Goal: Transaction & Acquisition: Purchase product/service

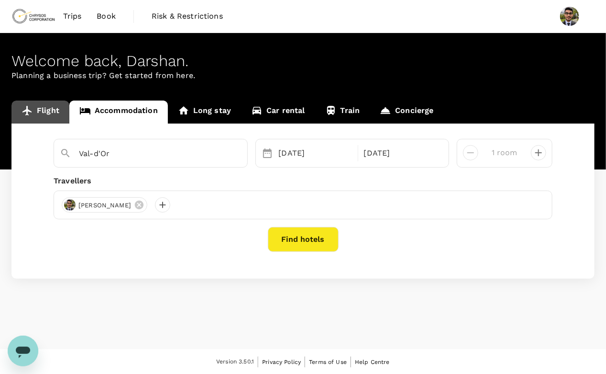
click at [52, 119] on link "Flight" at bounding box center [40, 111] width 58 height 23
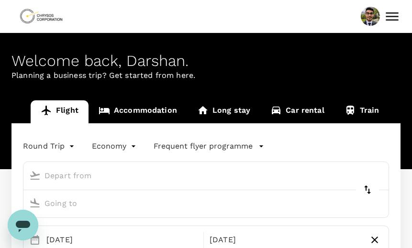
type input "[GEOGRAPHIC_DATA], [GEOGRAPHIC_DATA] (any)"
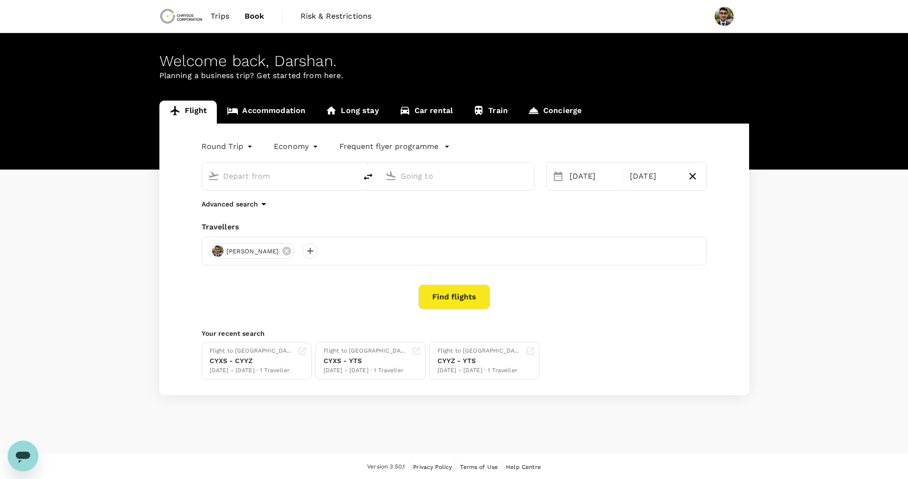
type input "[GEOGRAPHIC_DATA], [GEOGRAPHIC_DATA] (any)"
click at [81, 250] on div "Flight Accommodation Long stay Car rental Train Concierge Round Trip roundtrip …" at bounding box center [454, 247] width 908 height 294
click at [291, 187] on div "[GEOGRAPHIC_DATA], [GEOGRAPHIC_DATA] (any)" at bounding box center [279, 176] width 155 height 28
click at [334, 178] on input "[GEOGRAPHIC_DATA], [GEOGRAPHIC_DATA] (any)" at bounding box center [279, 175] width 113 height 15
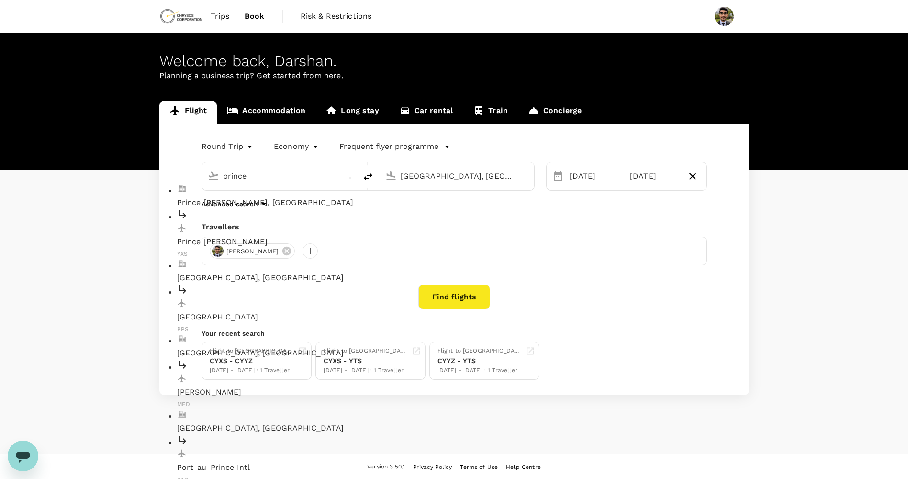
click at [313, 197] on p "Prince George, Canada" at bounding box center [287, 202] width 220 height 11
type input "Prince George, Canada (any)"
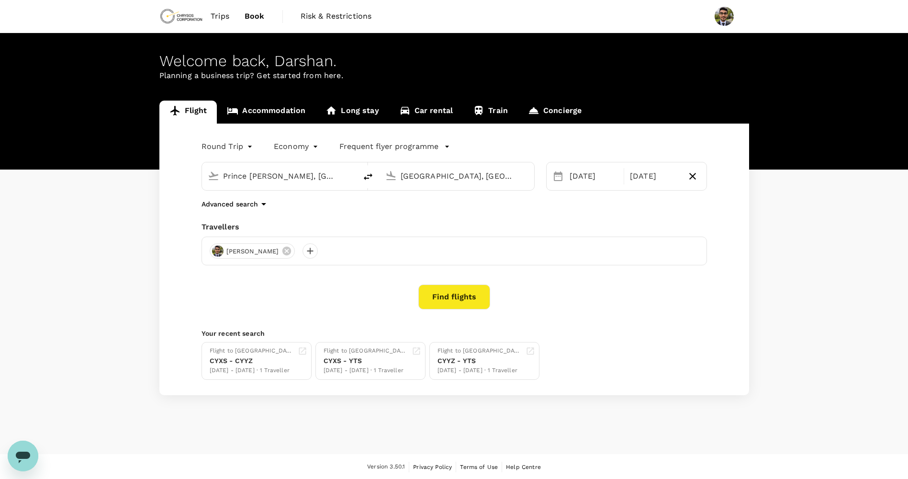
click at [449, 182] on input "[GEOGRAPHIC_DATA], [GEOGRAPHIC_DATA] (any)" at bounding box center [457, 175] width 113 height 15
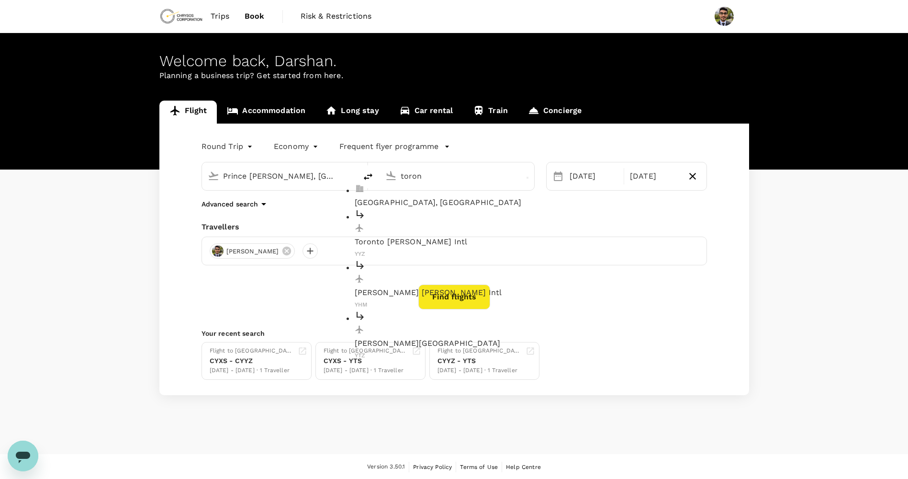
click at [418, 199] on p "Toronto, Canada" at bounding box center [465, 202] width 220 height 11
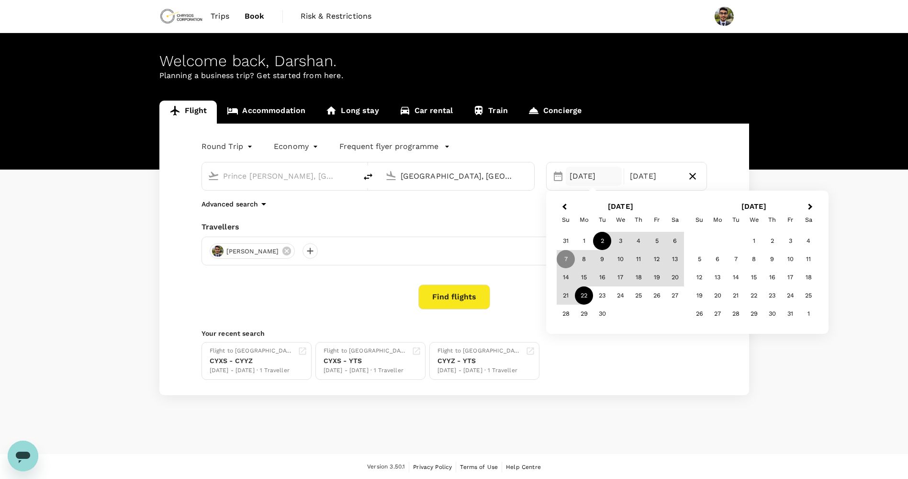
type input "[GEOGRAPHIC_DATA], [GEOGRAPHIC_DATA] (any)"
click at [599, 242] on div "2" at bounding box center [602, 241] width 18 height 18
click at [583, 295] on div "22" at bounding box center [584, 295] width 18 height 18
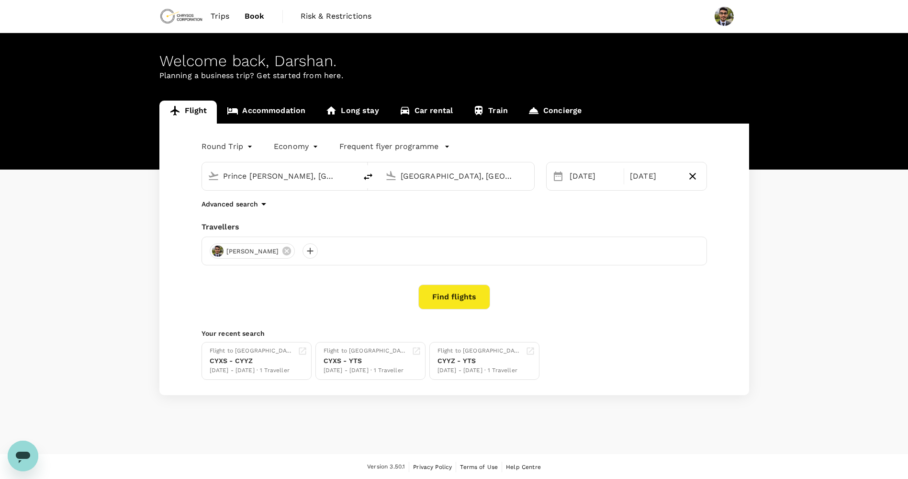
click at [441, 296] on button "Find flights" at bounding box center [454, 296] width 72 height 25
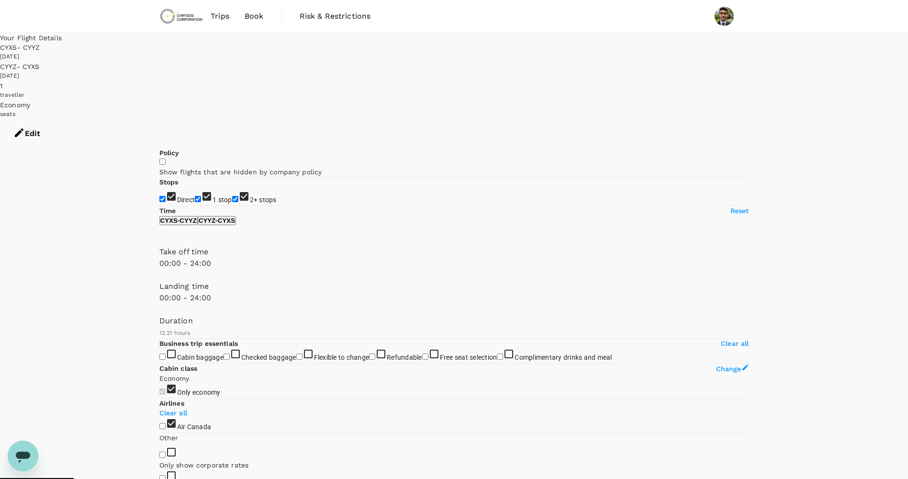
type input "780"
checkbox input "false"
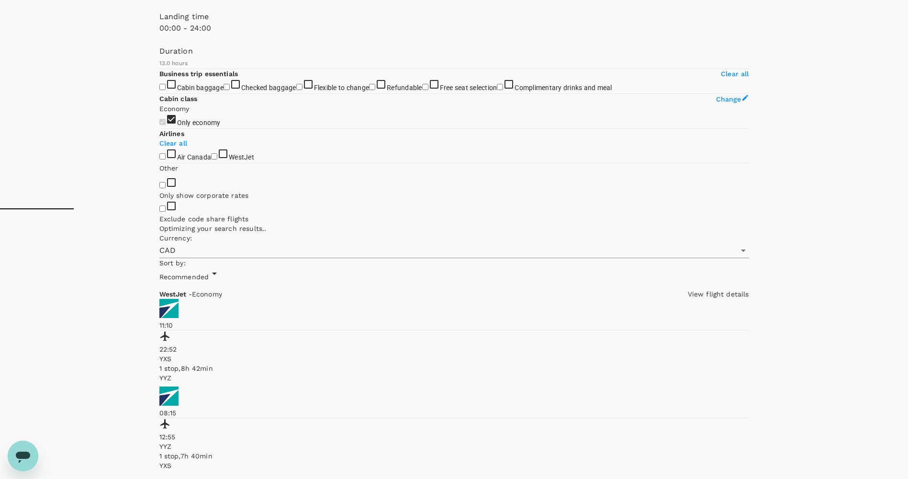
scroll to position [270, 0]
click at [211, 159] on input "WestJet" at bounding box center [214, 156] width 6 height 6
checkbox input "true"
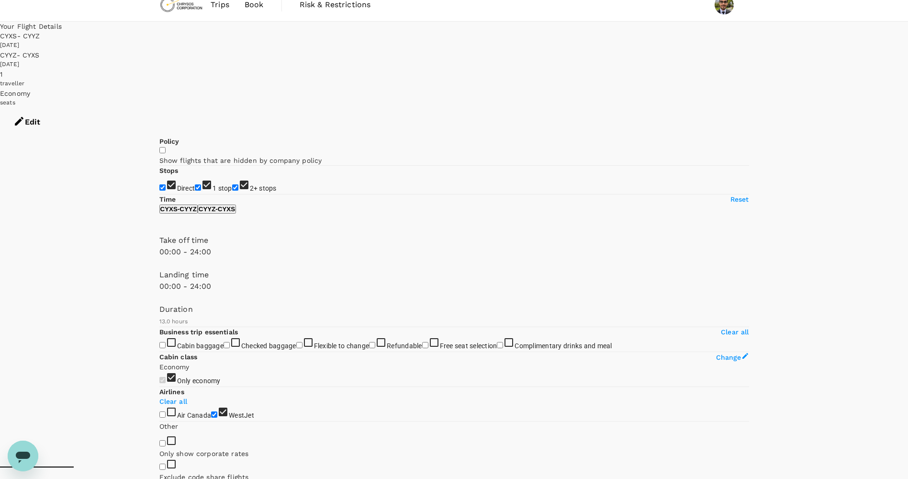
scroll to position [0, 0]
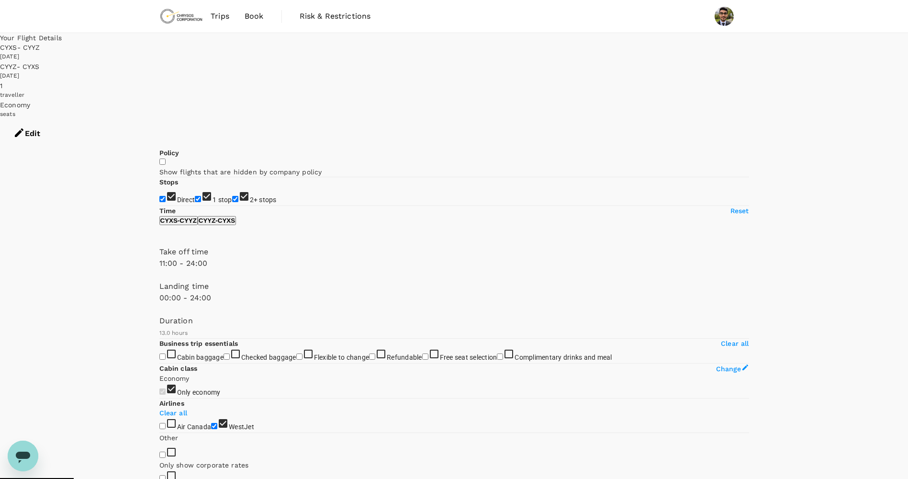
drag, startPoint x: 162, startPoint y: 285, endPoint x: 227, endPoint y: 299, distance: 67.0
click at [227, 299] on div "Take off time 11:00 - 24:00 Landing time 00:00 - 24:00 Duration 13.0 hours" at bounding box center [452, 290] width 593 height 96
type input "0"
drag, startPoint x: 227, startPoint y: 285, endPoint x: 141, endPoint y: 286, distance: 86.1
click at [141, 286] on div "Your Flight Details CYXS - CYYZ 02 Sep 2025 CYYZ - CYXS 22 Sep 2025 1 traveller…" at bounding box center [454, 395] width 908 height 725
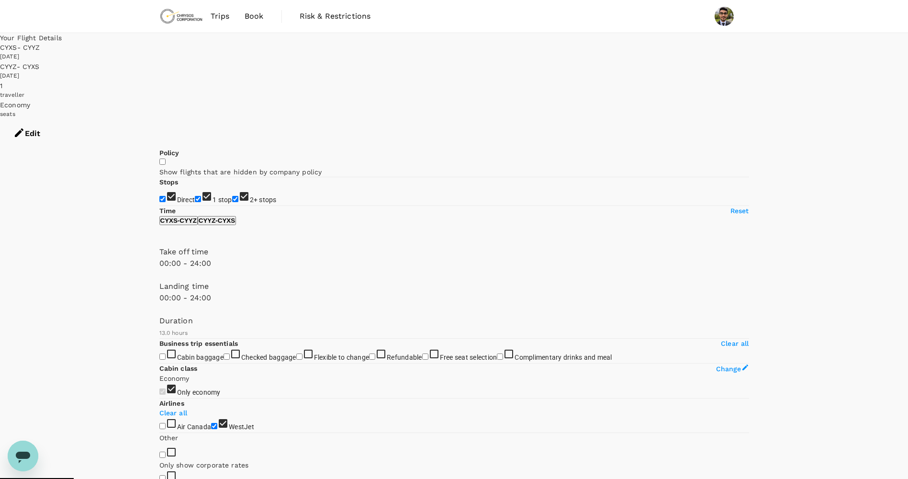
click at [235, 224] on p "CYYZ - CYXS" at bounding box center [217, 220] width 36 height 7
type input "0"
drag, startPoint x: 157, startPoint y: 323, endPoint x: 149, endPoint y: 322, distance: 8.6
type input "810"
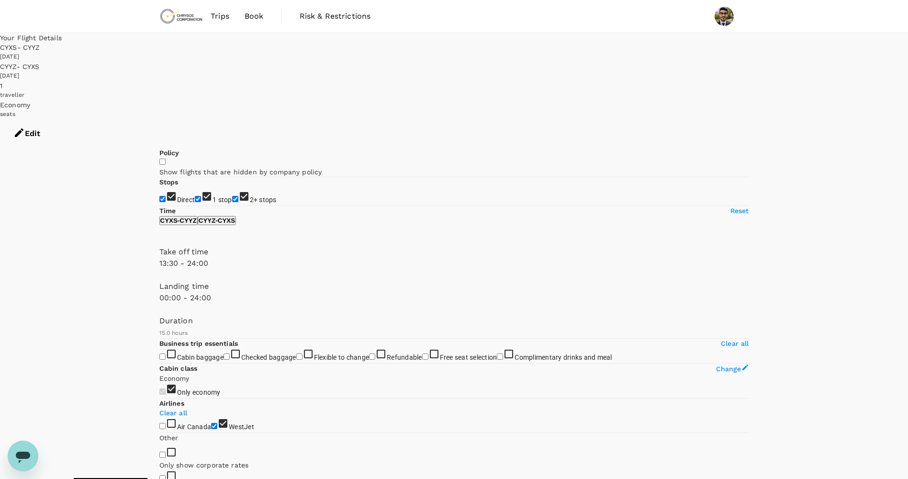
drag, startPoint x: 159, startPoint y: 279, endPoint x: 241, endPoint y: 287, distance: 81.7
click at [159, 277] on span at bounding box center [159, 277] width 0 height 0
click at [197, 224] on p "CYXS - CYYZ" at bounding box center [178, 220] width 36 height 7
click at [235, 224] on p "CYYZ - CYXS" at bounding box center [217, 220] width 36 height 7
click at [197, 224] on p "CYXS - CYYZ" at bounding box center [178, 220] width 36 height 7
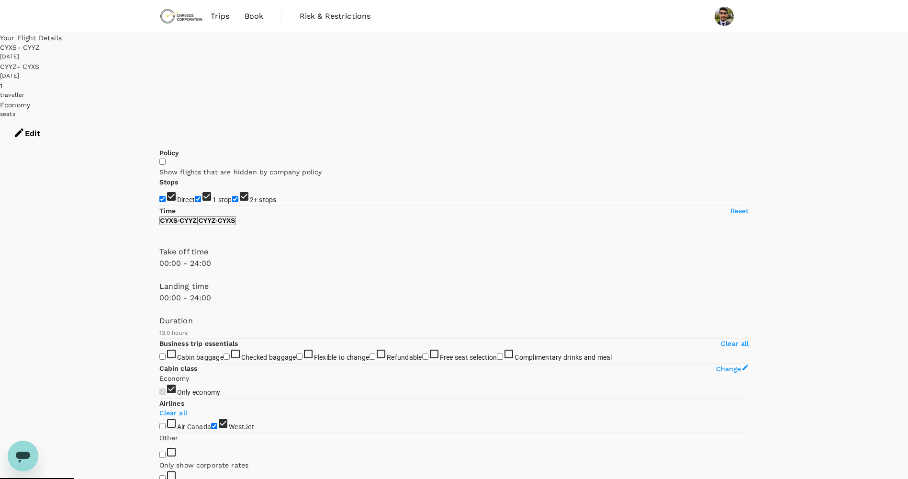
click at [159, 311] on span at bounding box center [159, 311] width 0 height 0
type input "660"
drag, startPoint x: 157, startPoint y: 277, endPoint x: 227, endPoint y: 291, distance: 71.4
click at [159, 277] on span at bounding box center [159, 277] width 0 height 0
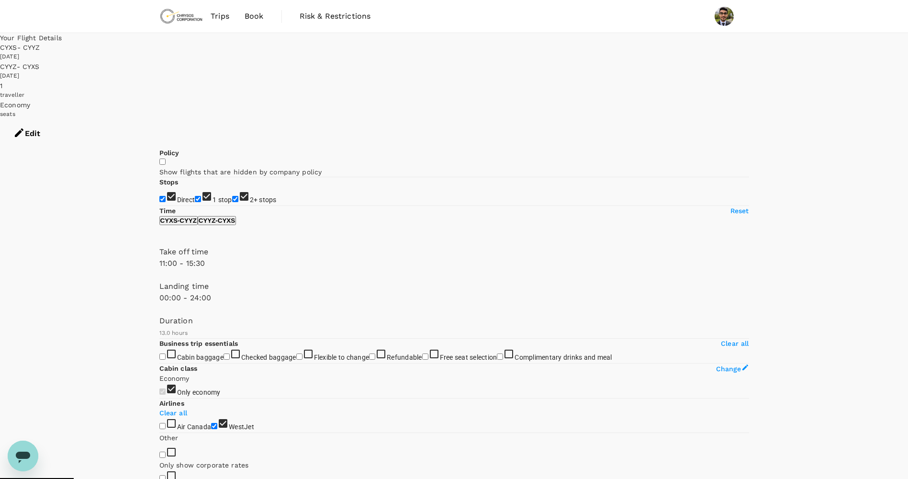
type input "840"
drag, startPoint x: 311, startPoint y: 288, endPoint x: 246, endPoint y: 281, distance: 64.9
click at [159, 277] on span at bounding box center [159, 277] width 0 height 0
click at [116, 284] on div "Your Flight Details CYXS - CYYZ 02 Sep 2025 CYYZ - CYXS 22 Sep 2025 1 traveller…" at bounding box center [454, 395] width 908 height 725
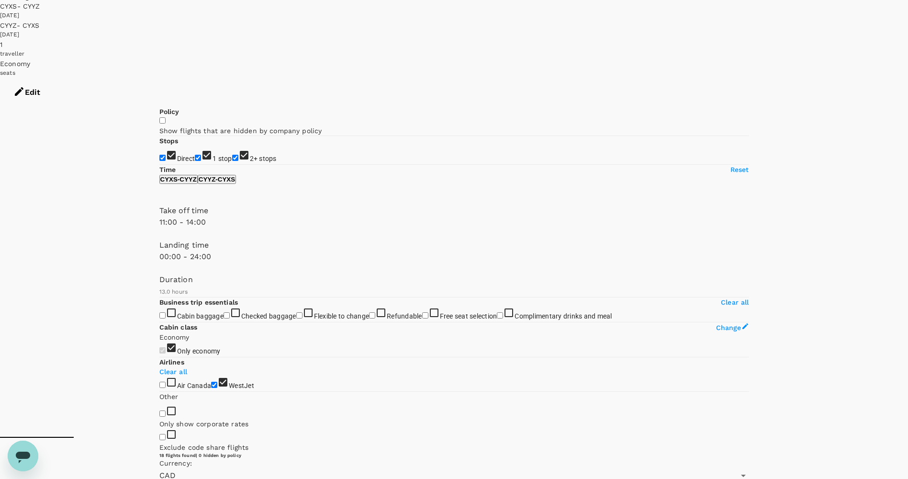
scroll to position [39, 0]
click at [236, 186] on button "CYYZ - CYXS" at bounding box center [217, 181] width 38 height 9
drag, startPoint x: 304, startPoint y: 285, endPoint x: 289, endPoint y: 287, distance: 15.9
click at [159, 272] on span at bounding box center [159, 272] width 0 height 0
type input "1380"
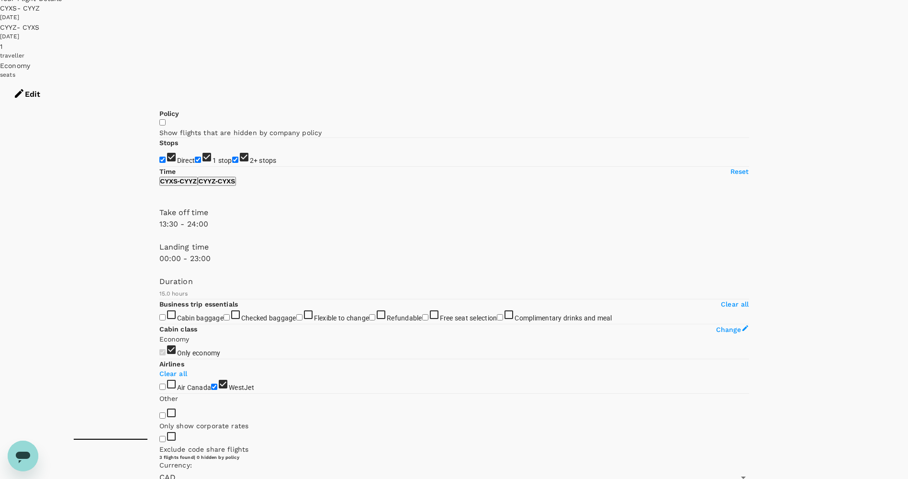
drag, startPoint x: 292, startPoint y: 285, endPoint x: 300, endPoint y: 288, distance: 8.6
click at [159, 272] on span at bounding box center [159, 272] width 0 height 0
drag, startPoint x: 302, startPoint y: 246, endPoint x: 256, endPoint y: 244, distance: 46.5
click at [159, 237] on span at bounding box center [159, 237] width 0 height 0
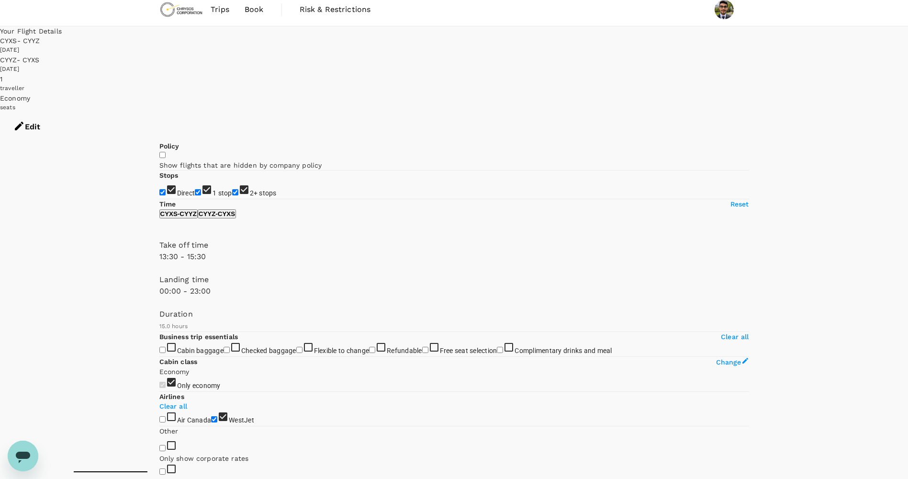
scroll to position [7, 0]
type input "960"
click at [159, 269] on span at bounding box center [159, 269] width 0 height 0
type input "870"
drag, startPoint x: 239, startPoint y: 277, endPoint x: 247, endPoint y: 278, distance: 8.2
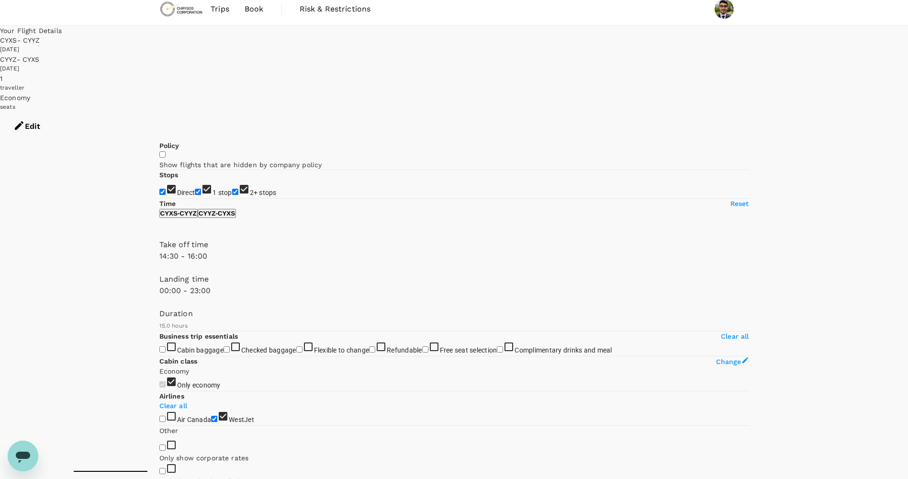
click at [159, 269] on span at bounding box center [159, 269] width 0 height 0
type input "1440"
drag, startPoint x: 258, startPoint y: 278, endPoint x: 319, endPoint y: 284, distance: 60.6
click at [319, 284] on div "Policy Show flights that are hidden by company policy Stops Direct 1 stop 2+ st…" at bounding box center [454, 453] width 590 height 625
drag, startPoint x: 303, startPoint y: 318, endPoint x: 324, endPoint y: 320, distance: 21.1
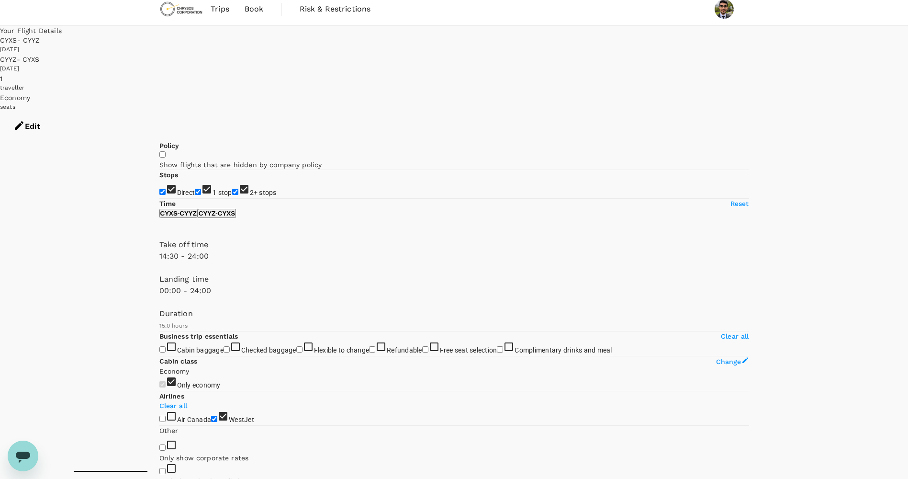
click at [324, 320] on div "Policy Show flights that are hidden by company policy Stops Direct 1 stop 2+ st…" at bounding box center [454, 438] width 590 height 595
click at [159, 304] on span at bounding box center [159, 304] width 0 height 0
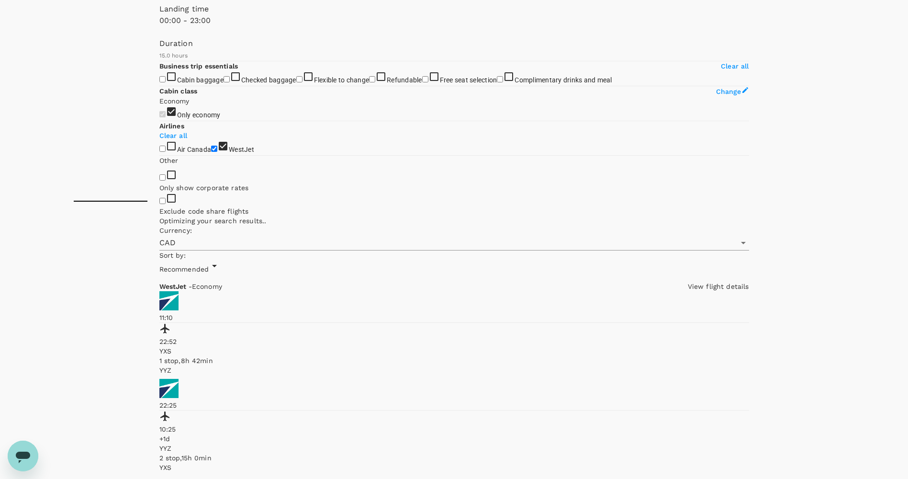
scroll to position [0, 0]
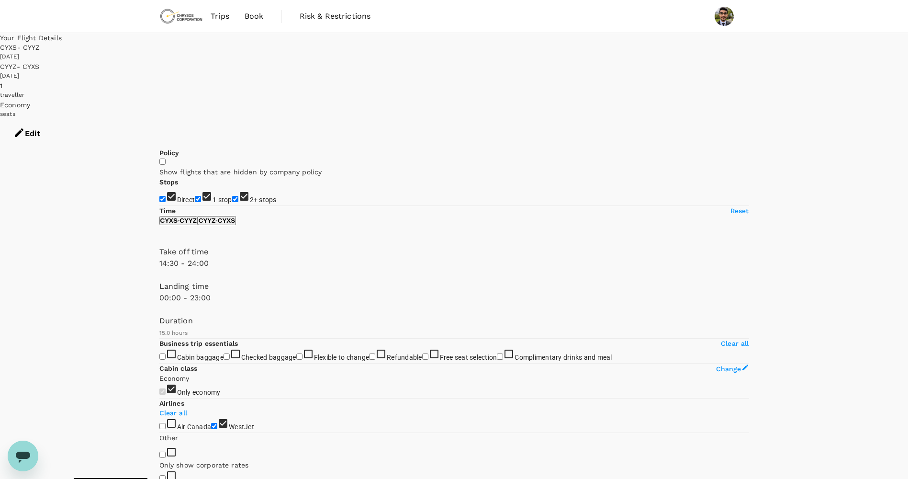
type input "1440"
drag, startPoint x: 299, startPoint y: 328, endPoint x: 334, endPoint y: 328, distance: 34.5
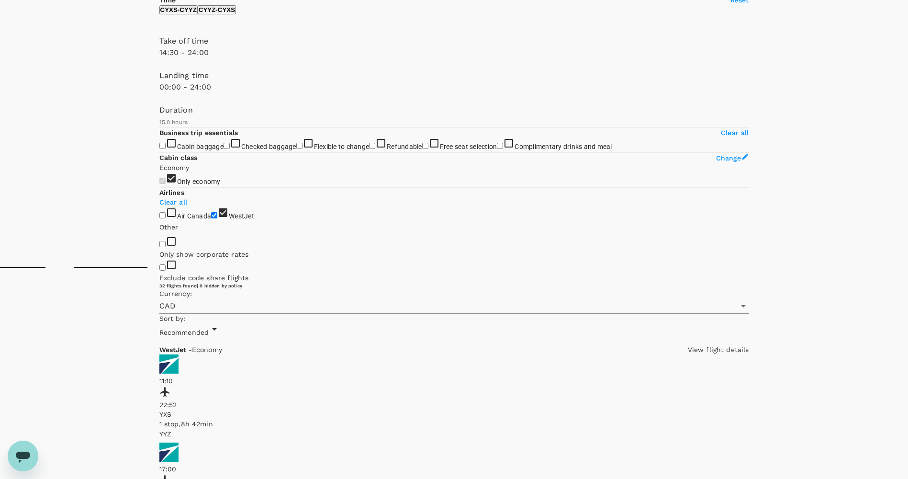
scroll to position [210, 0]
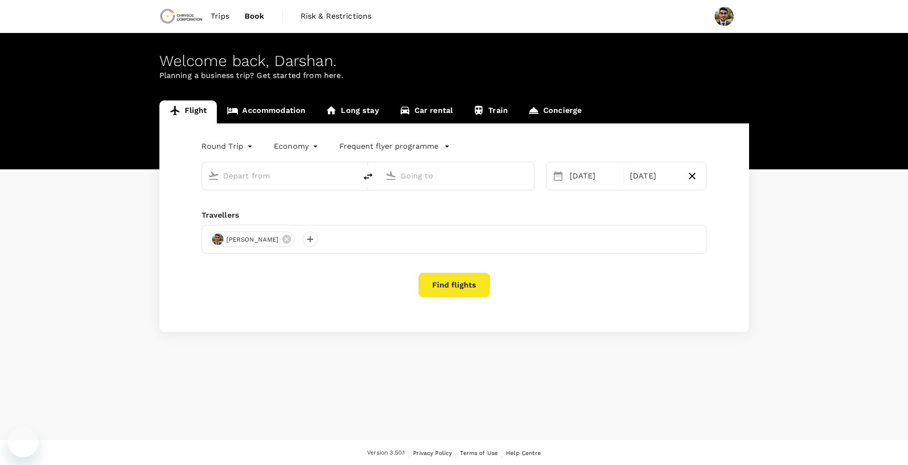
type input "[GEOGRAPHIC_DATA], [GEOGRAPHIC_DATA] (any)"
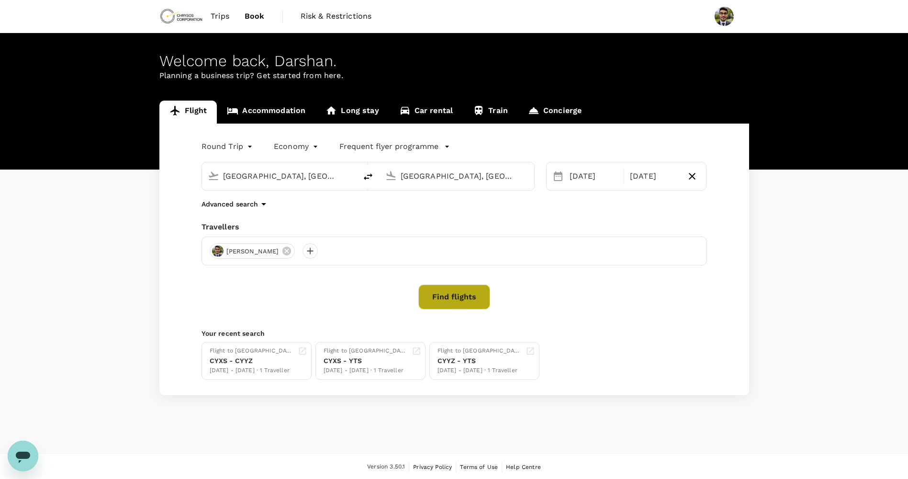
click at [452, 301] on button "Find flights" at bounding box center [454, 296] width 72 height 25
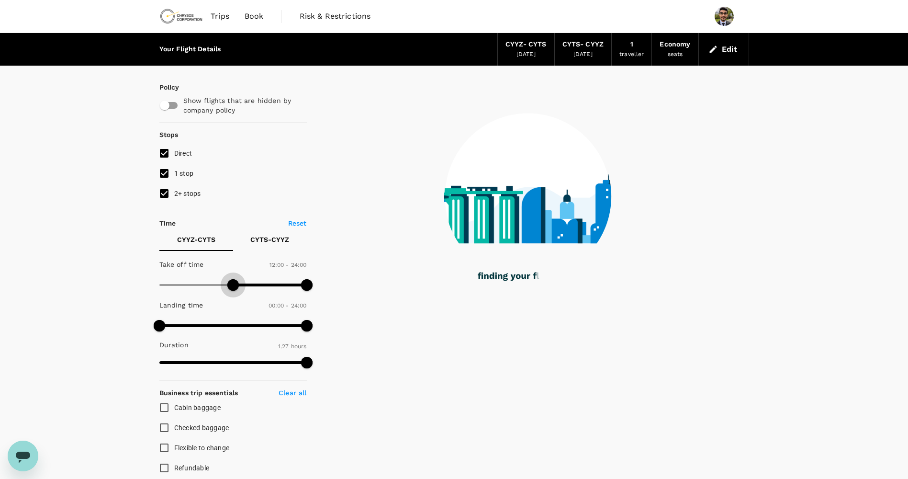
type input "750"
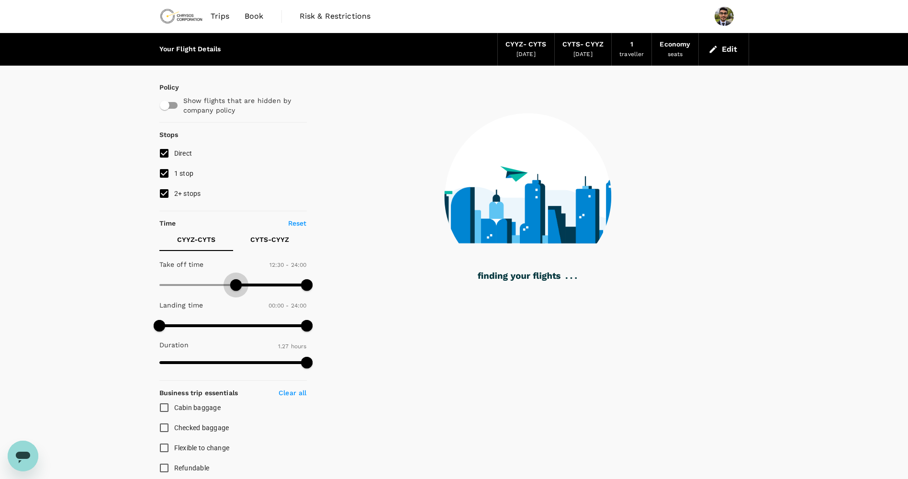
drag, startPoint x: 163, startPoint y: 280, endPoint x: 237, endPoint y: 291, distance: 75.1
click at [237, 290] on span at bounding box center [235, 284] width 11 height 11
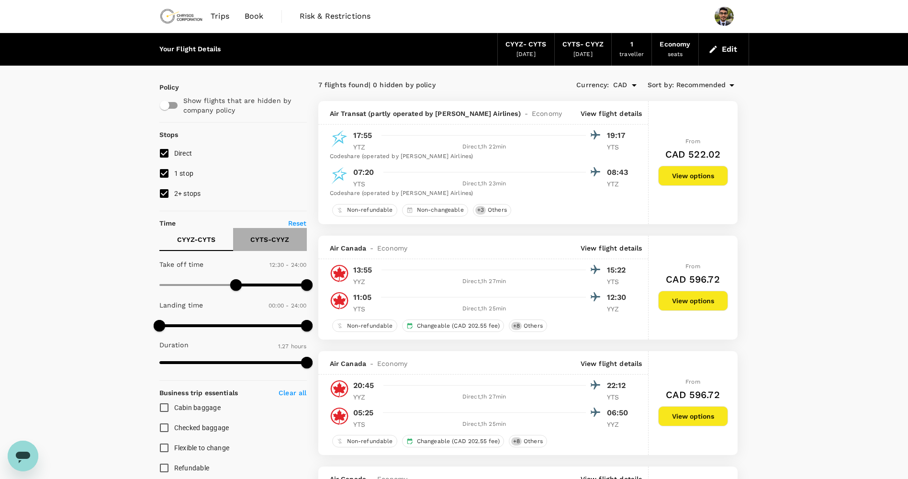
click at [263, 243] on p "CYTS - CYYZ" at bounding box center [269, 239] width 39 height 10
click at [206, 239] on p "CYYZ - CYTS" at bounding box center [196, 239] width 38 height 10
click at [296, 236] on button "CYTS - CYYZ" at bounding box center [270, 239] width 74 height 23
type input "630"
drag, startPoint x: 163, startPoint y: 281, endPoint x: 224, endPoint y: 290, distance: 61.4
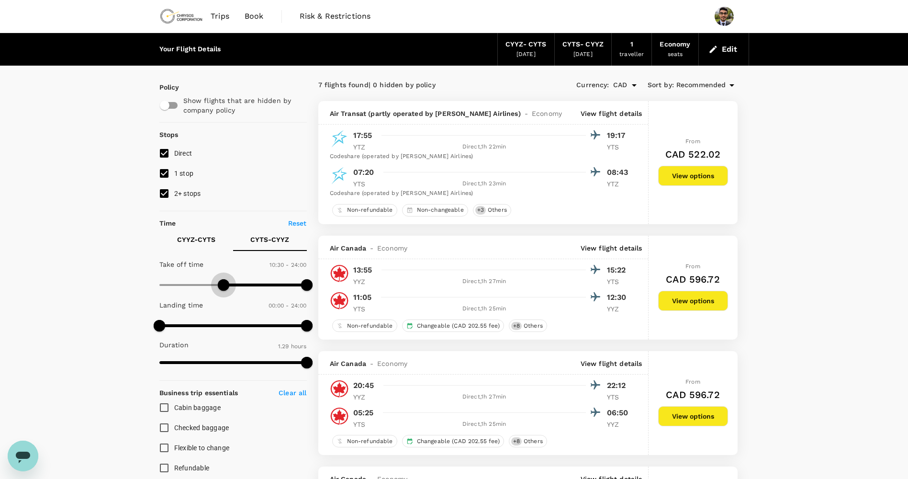
click at [224, 290] on span at bounding box center [223, 284] width 11 height 11
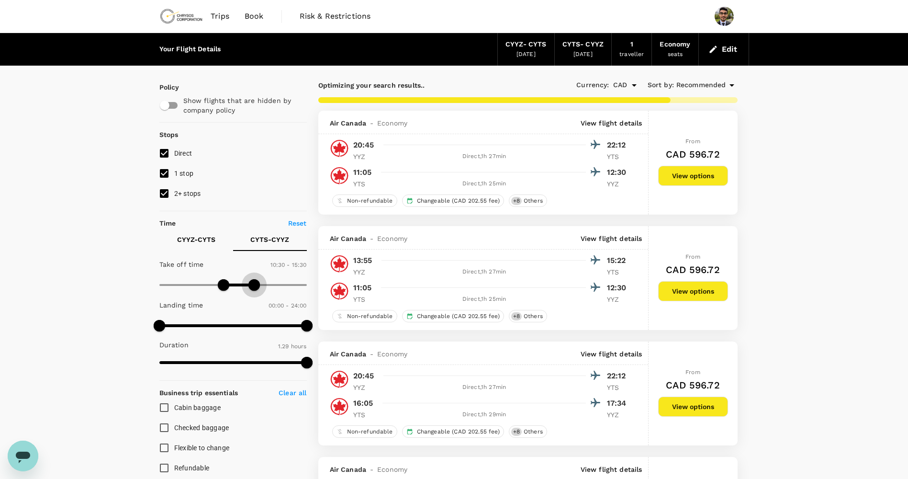
type input "870"
drag, startPoint x: 302, startPoint y: 280, endPoint x: 249, endPoint y: 281, distance: 53.1
click at [249, 281] on span at bounding box center [248, 284] width 11 height 11
click at [208, 245] on button "CYYZ - CYTS" at bounding box center [196, 239] width 74 height 23
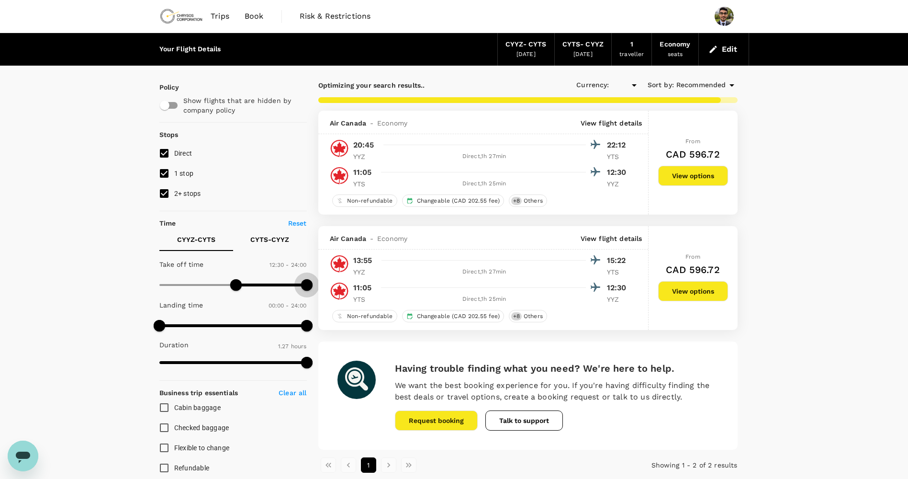
type input "1200"
type input "CAD"
type input "960"
drag, startPoint x: 308, startPoint y: 284, endPoint x: 257, endPoint y: 283, distance: 50.7
click at [257, 283] on span at bounding box center [257, 284] width 11 height 11
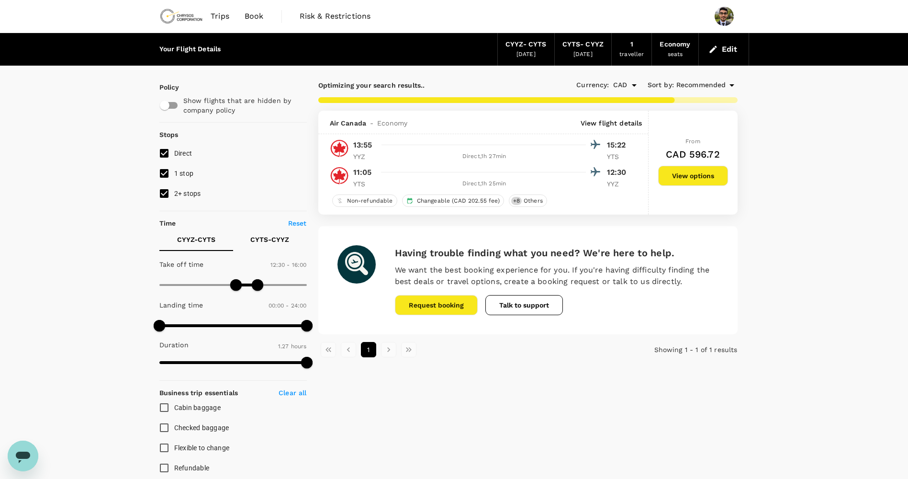
click at [681, 176] on button "View options" at bounding box center [693, 176] width 70 height 20
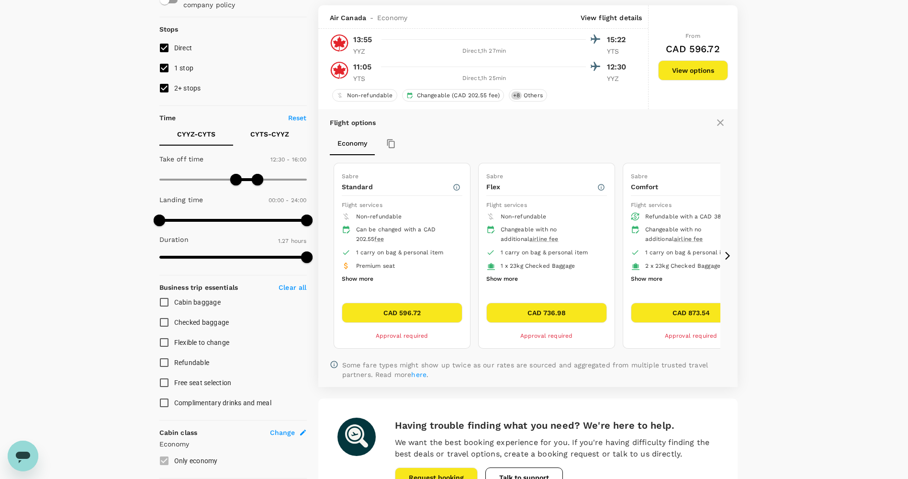
scroll to position [93, 0]
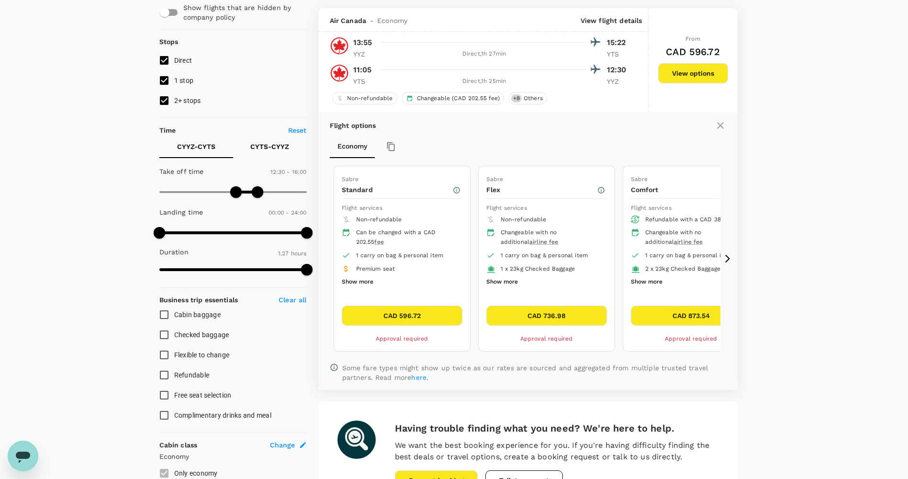
click at [731, 261] on icon at bounding box center [728, 259] width 10 height 10
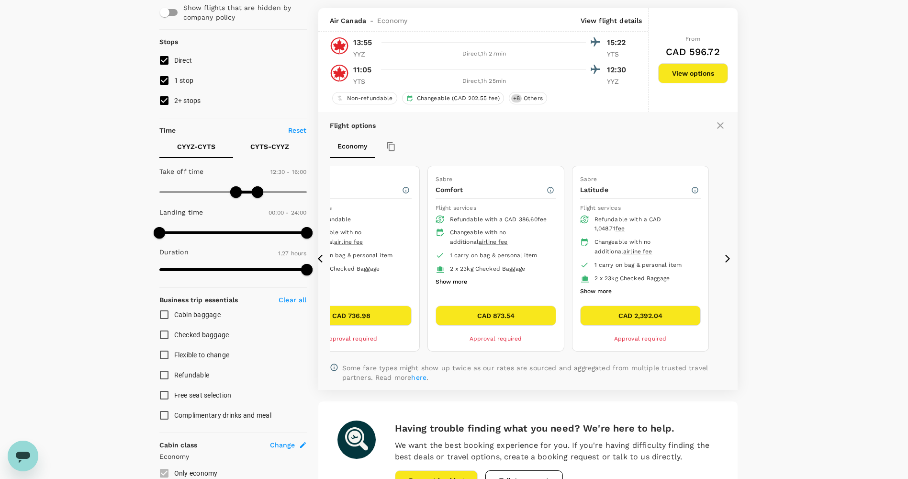
click at [320, 255] on icon at bounding box center [323, 259] width 10 height 10
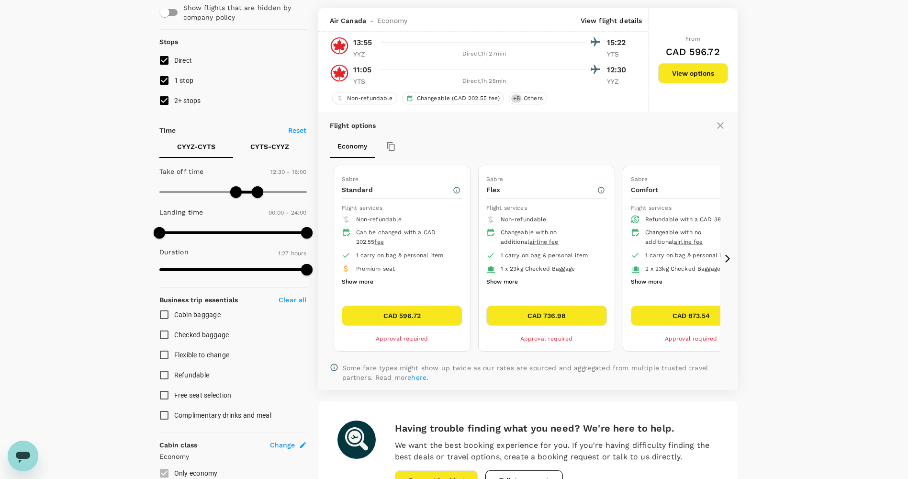
click at [727, 257] on icon at bounding box center [727, 259] width 5 height 8
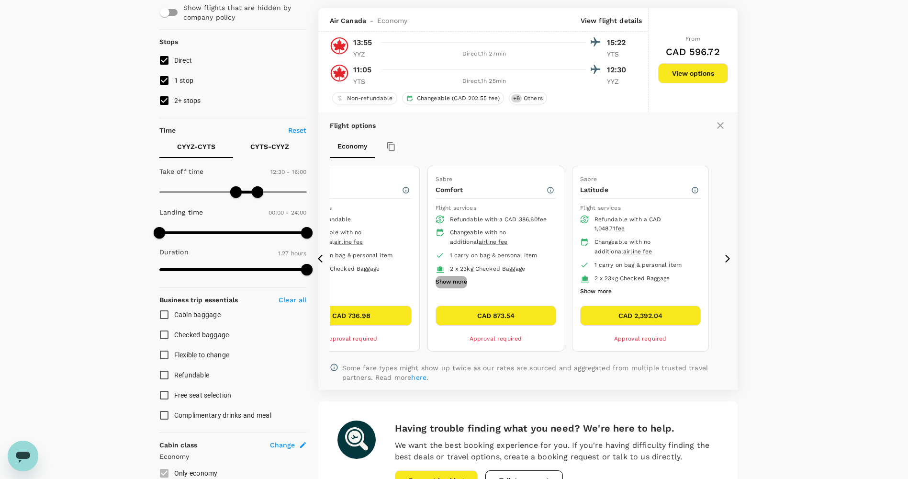
click at [443, 288] on button "Show more" at bounding box center [451, 282] width 32 height 12
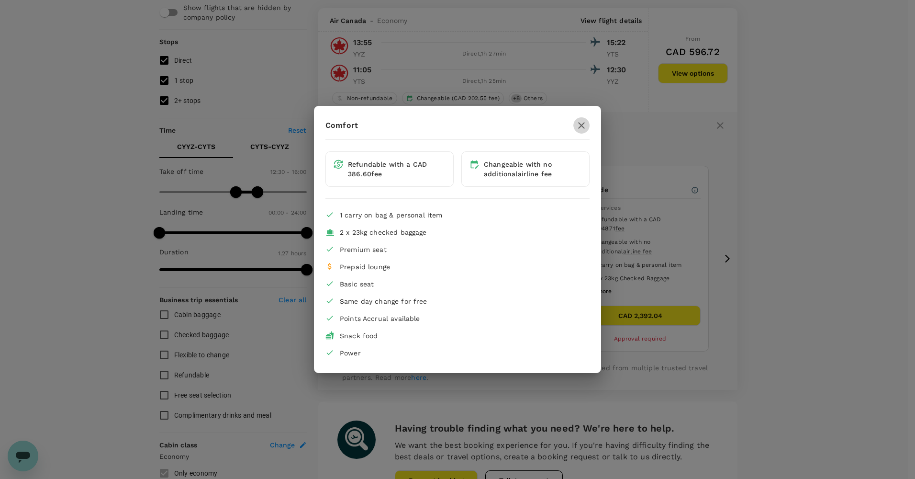
click at [579, 123] on icon "button" at bounding box center [581, 125] width 7 height 7
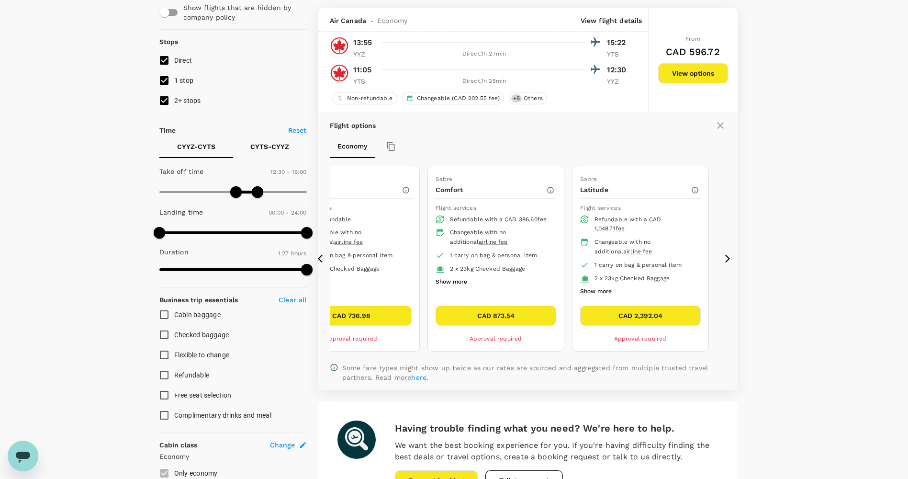
click at [326, 255] on icon at bounding box center [323, 259] width 10 height 10
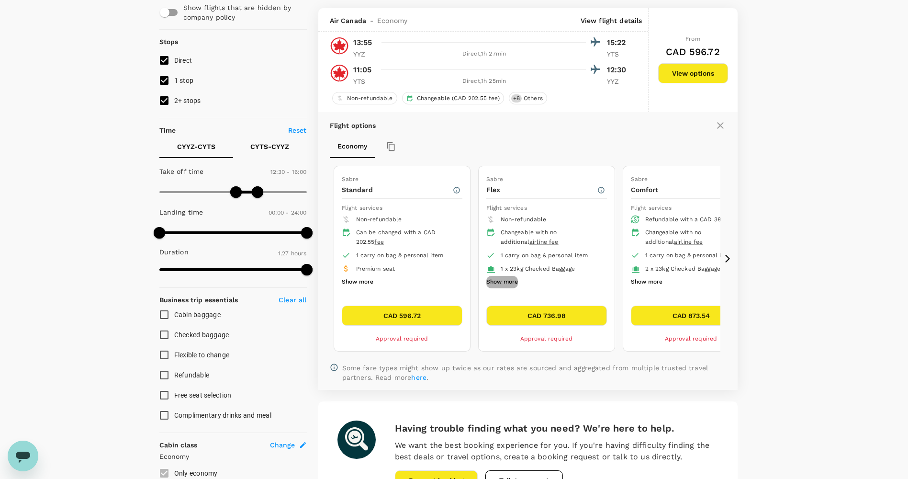
click at [507, 281] on button "Show more" at bounding box center [502, 282] width 32 height 12
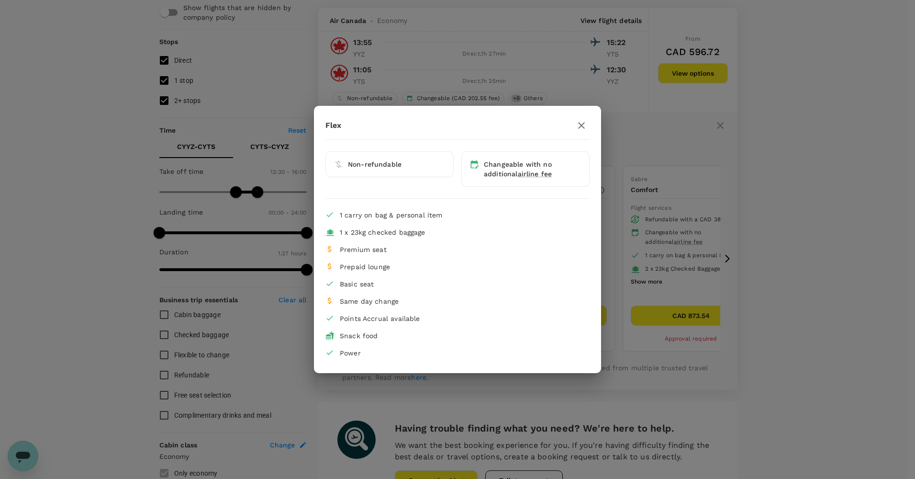
click at [583, 129] on icon "button" at bounding box center [581, 125] width 11 height 11
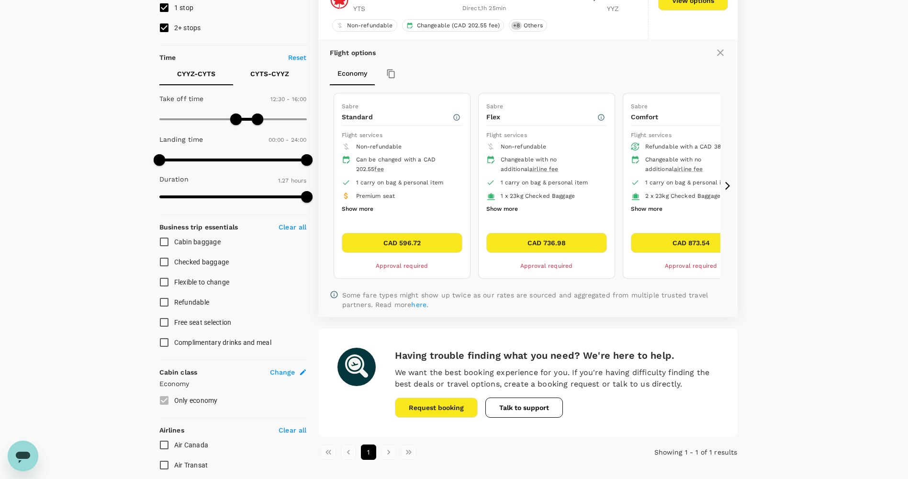
scroll to position [82, 0]
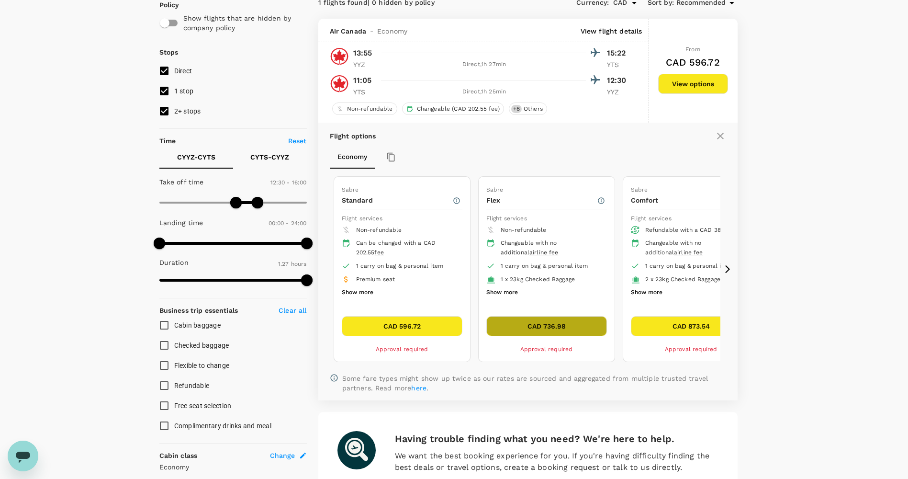
click at [557, 326] on button "CAD 736.98" at bounding box center [546, 326] width 121 height 20
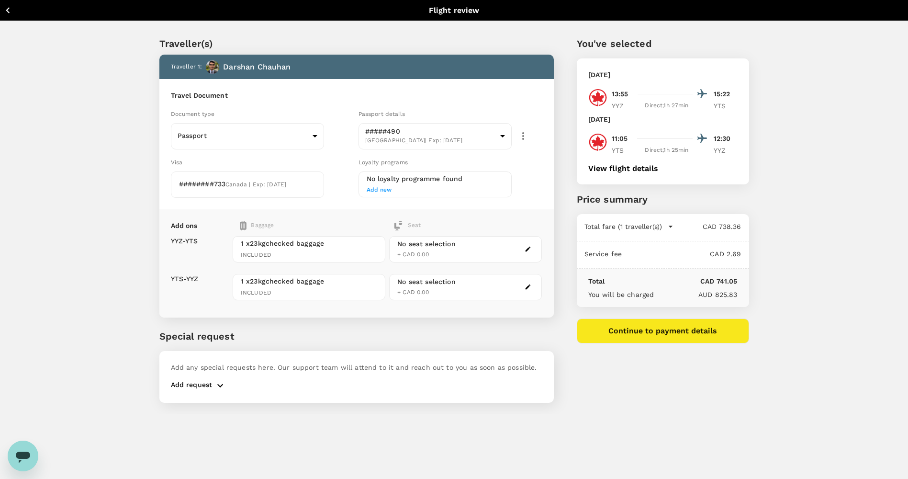
click at [378, 192] on span "Add new" at bounding box center [379, 189] width 25 height 7
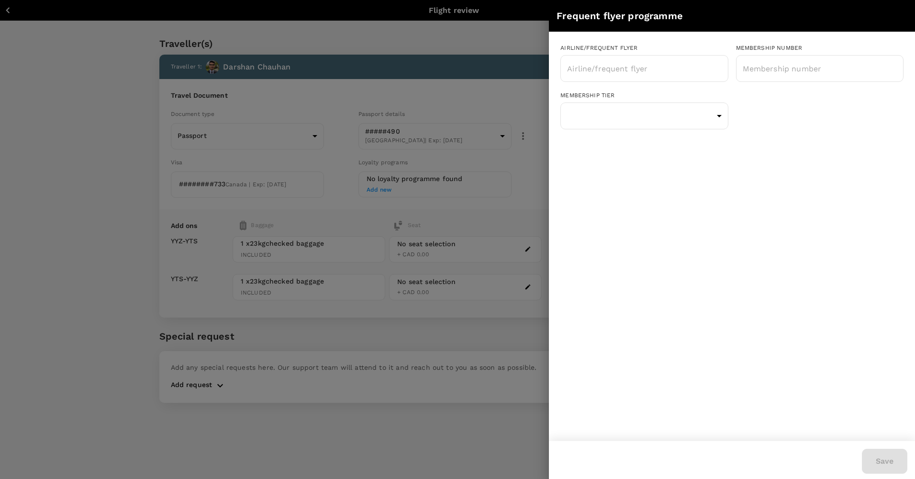
click at [601, 133] on div "Airline/Frequent Flyer ​ Membership number ​ Membership tier ​ Status tier ​" at bounding box center [732, 91] width 366 height 118
click at [633, 118] on body "Back to flight results Flight review Traveller(s) Traveller 1 : Darshan Chauhan…" at bounding box center [457, 252] width 915 height 504
click at [689, 161] on div at bounding box center [457, 239] width 915 height 479
click at [458, 97] on div at bounding box center [457, 239] width 915 height 479
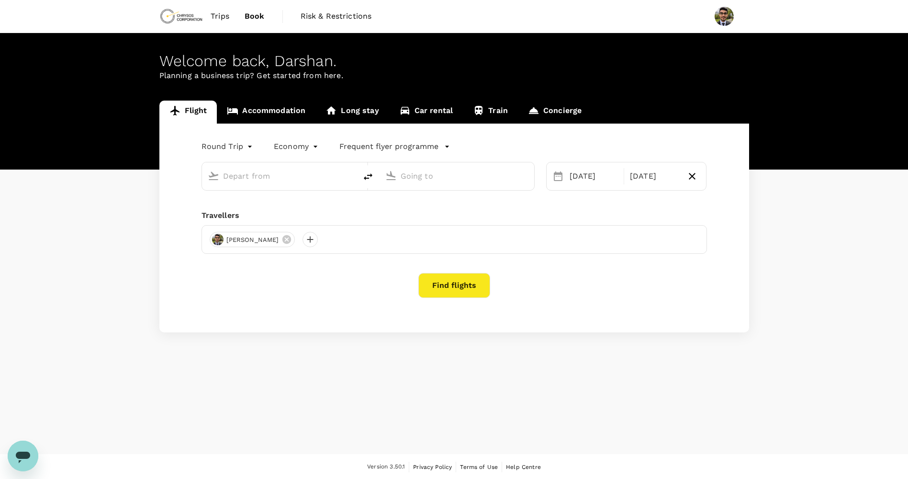
type input "[GEOGRAPHIC_DATA], [GEOGRAPHIC_DATA] (any)"
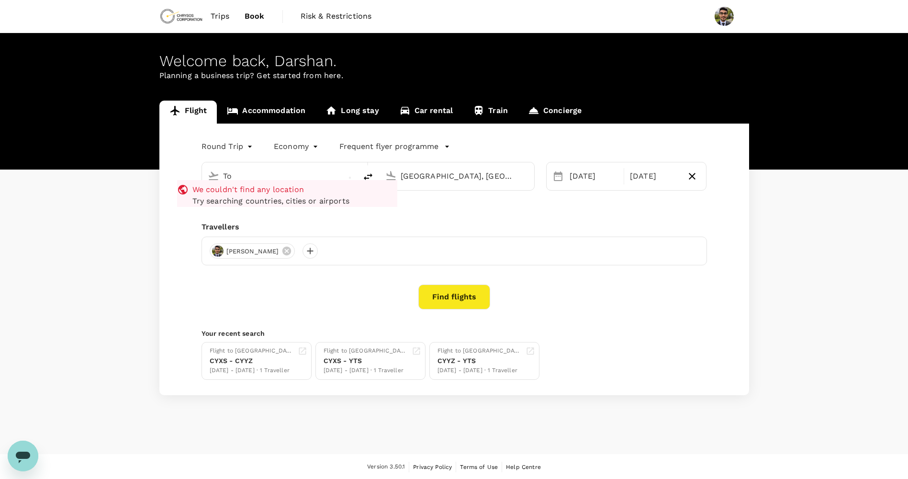
type input "T"
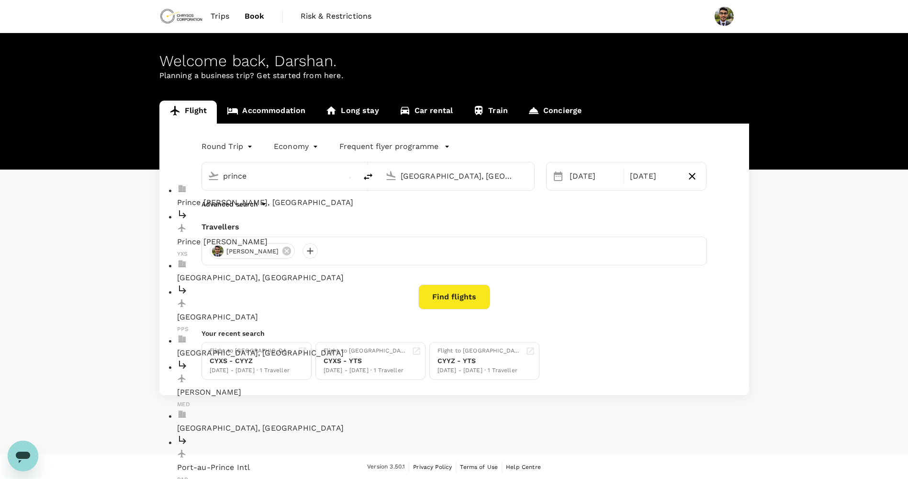
click at [286, 197] on p "Prince George, Canada" at bounding box center [287, 202] width 220 height 11
type input "Prince George, Canada (any)"
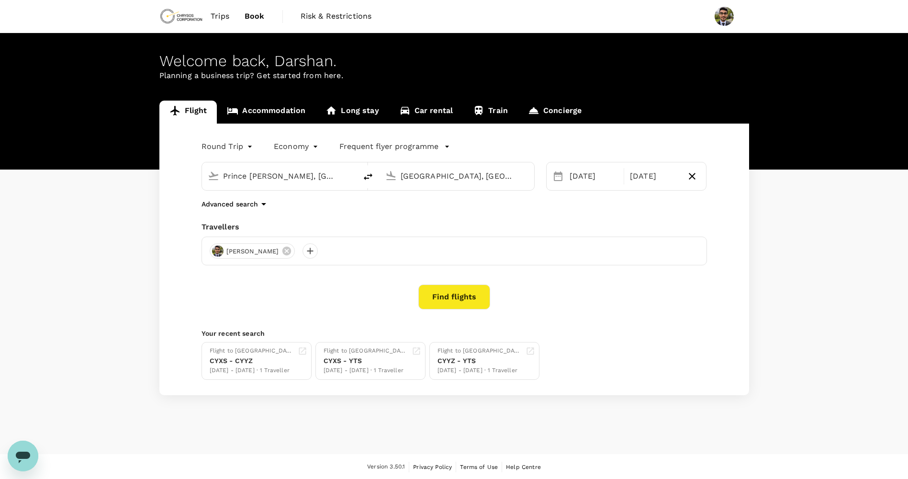
click at [412, 174] on input "[GEOGRAPHIC_DATA], [GEOGRAPHIC_DATA] (any)" at bounding box center [457, 175] width 113 height 15
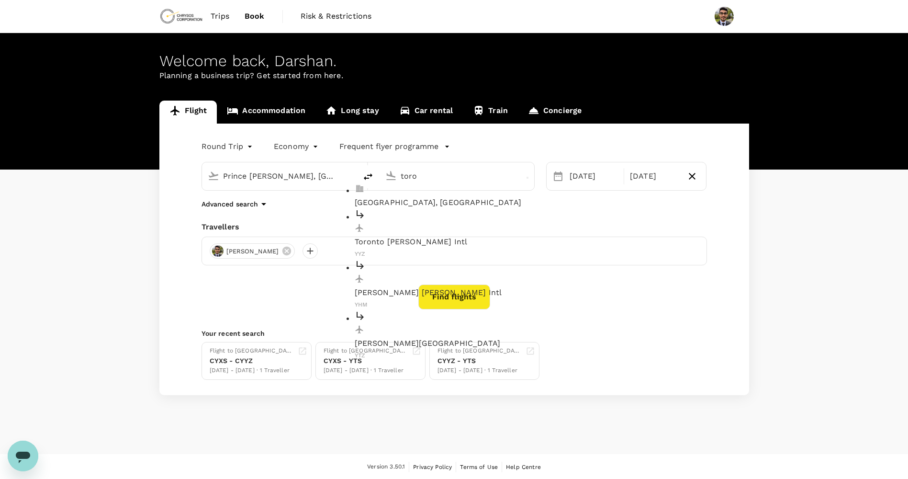
click at [410, 200] on p "Toronto, Canada" at bounding box center [465, 202] width 220 height 11
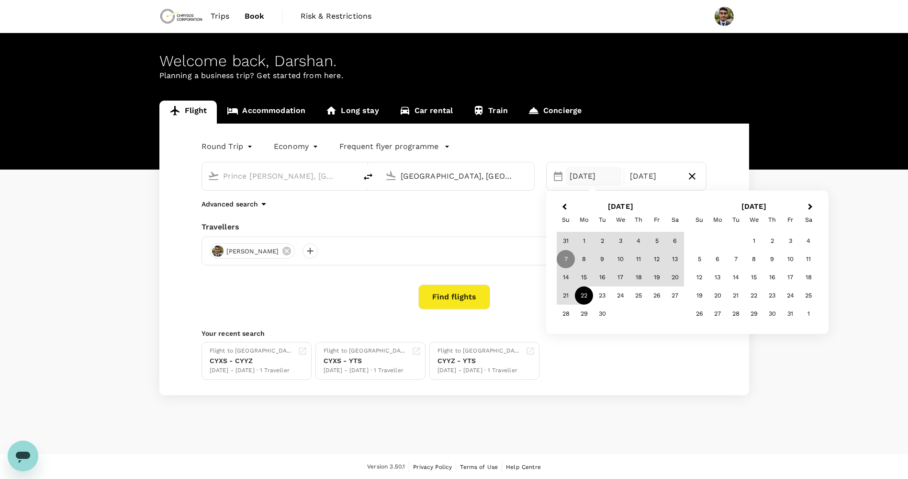
type input "[GEOGRAPHIC_DATA], [GEOGRAPHIC_DATA] (any)"
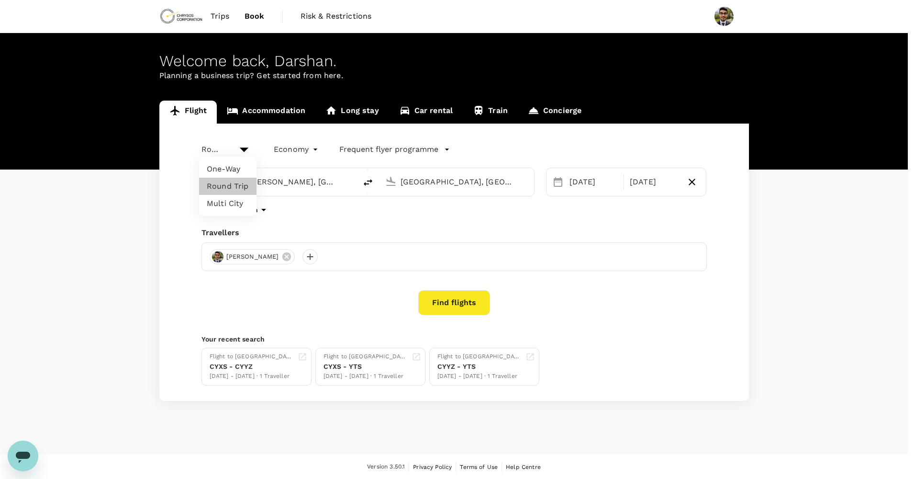
click at [247, 142] on body "Trips Book Risk & Restrictions Welcome back , Darshan . Planning a business tri…" at bounding box center [457, 239] width 915 height 479
click at [221, 174] on li "One-Way" at bounding box center [227, 168] width 57 height 17
type input "oneway"
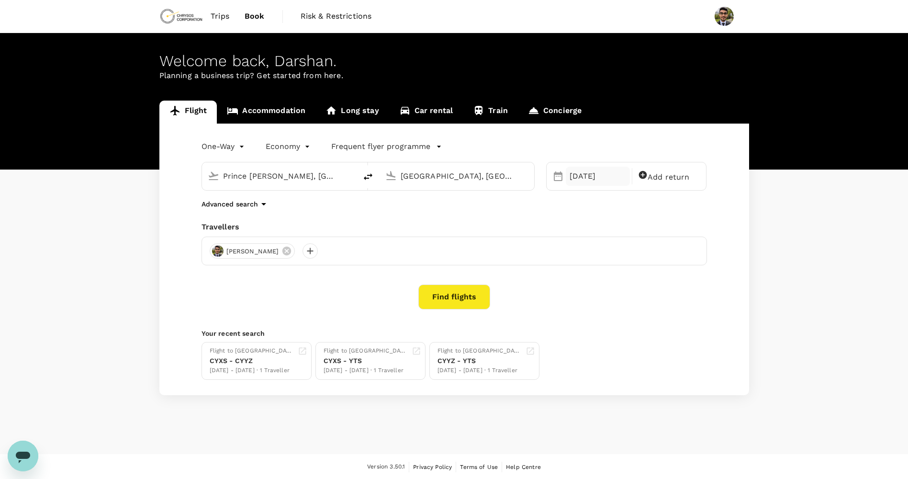
click at [582, 175] on div "[DATE]" at bounding box center [598, 176] width 64 height 19
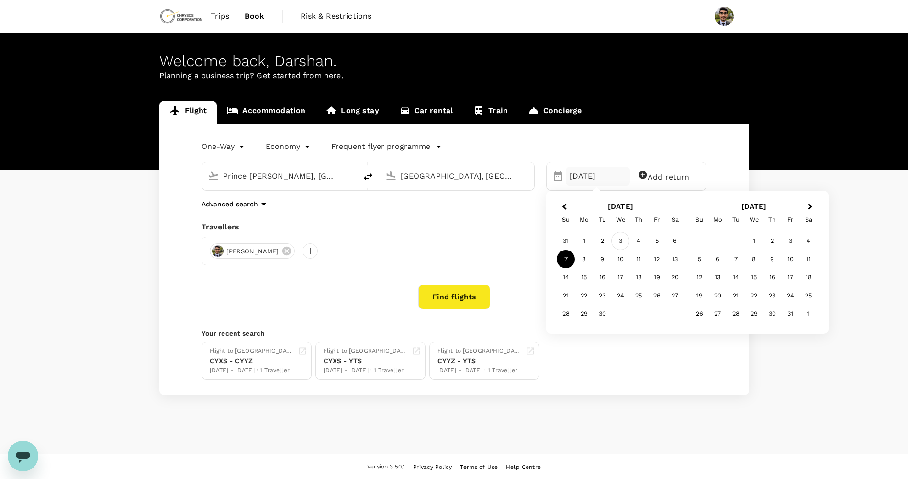
click at [618, 238] on div "3" at bounding box center [620, 241] width 18 height 18
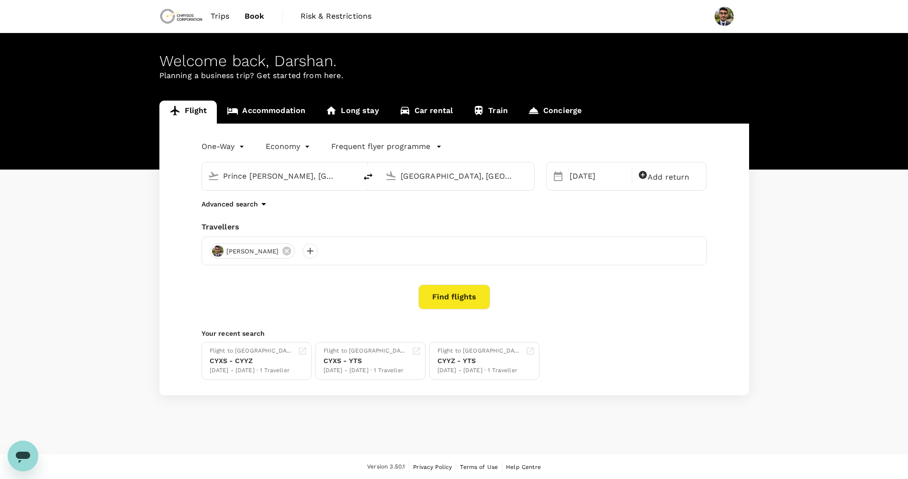
click at [480, 212] on div "One-Way oneway Economy economy Frequent flyer programme Prince George, Canada (…" at bounding box center [454, 258] width 590 height 271
click at [447, 288] on button "Find flights" at bounding box center [454, 296] width 72 height 25
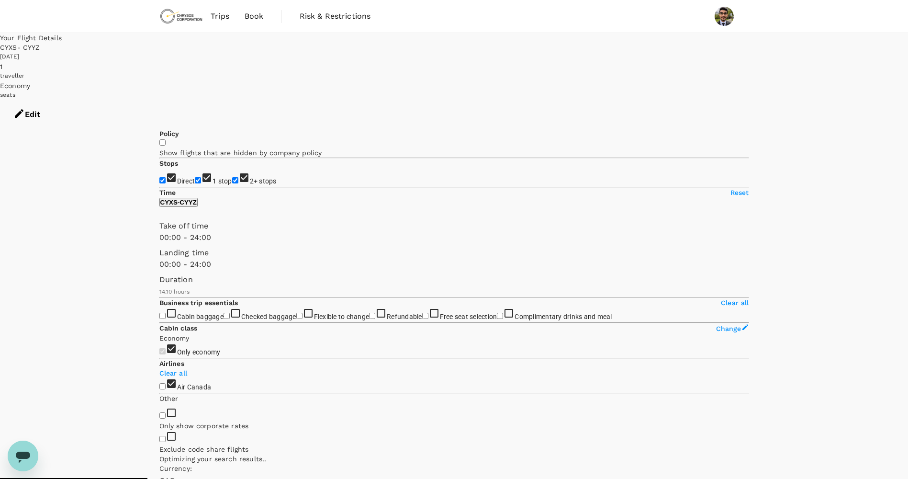
type input "955"
checkbox input "false"
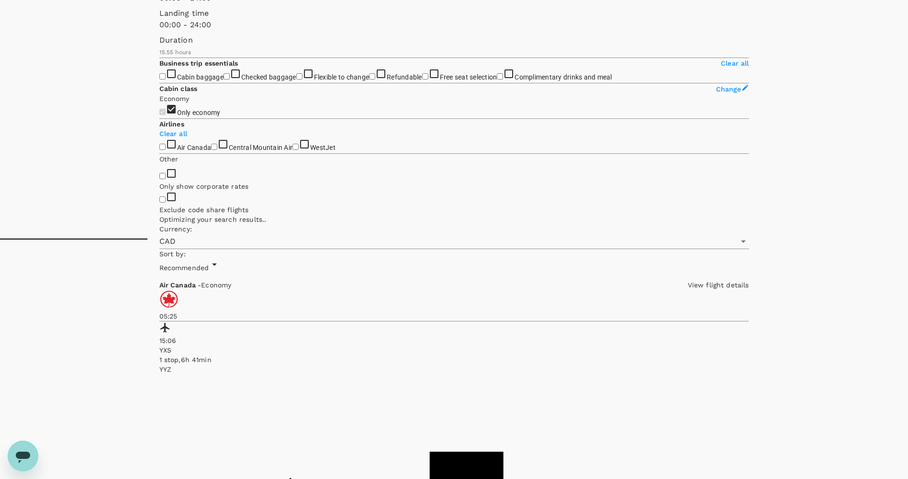
scroll to position [240, 0]
click at [292, 149] on input "WestJet" at bounding box center [295, 146] width 6 height 6
checkbox input "true"
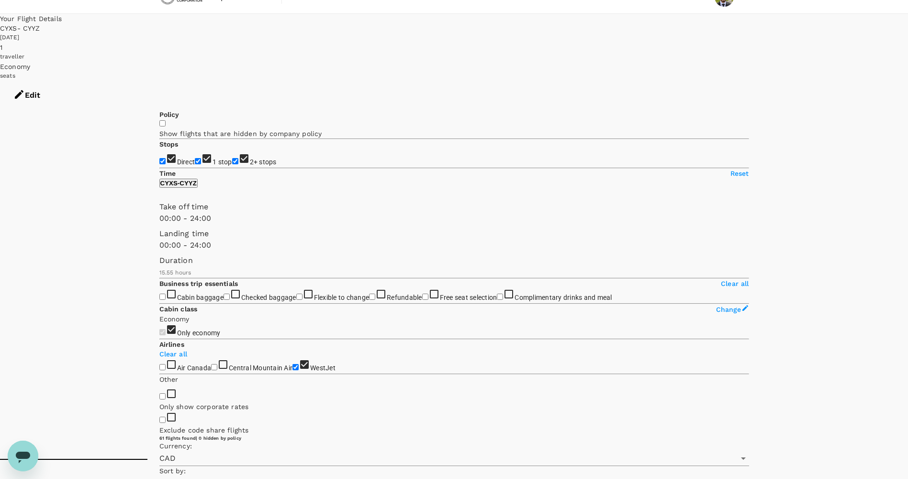
scroll to position [0, 0]
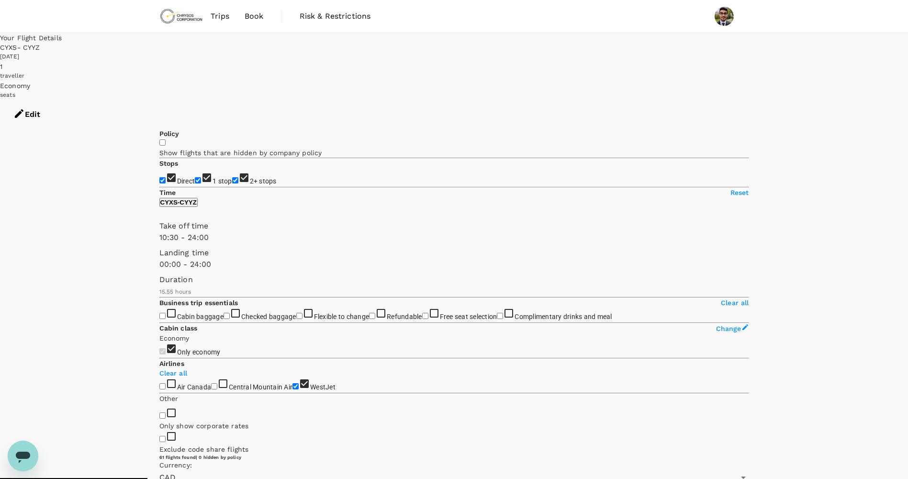
drag, startPoint x: 166, startPoint y: 279, endPoint x: 223, endPoint y: 288, distance: 57.6
click at [159, 243] on span at bounding box center [159, 243] width 0 height 0
type input "660"
click at [159, 243] on span at bounding box center [159, 243] width 0 height 0
type input "840"
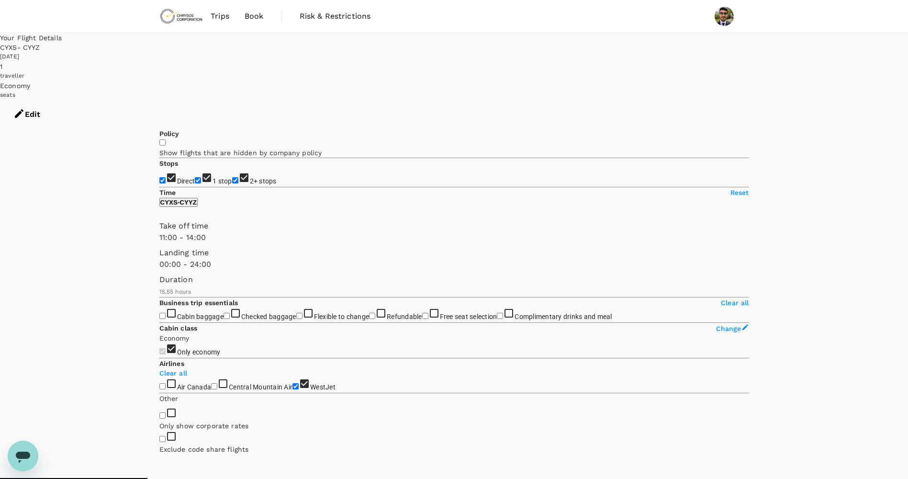
drag, startPoint x: 310, startPoint y: 286, endPoint x: 245, endPoint y: 281, distance: 64.3
click at [159, 243] on span at bounding box center [159, 243] width 0 height 0
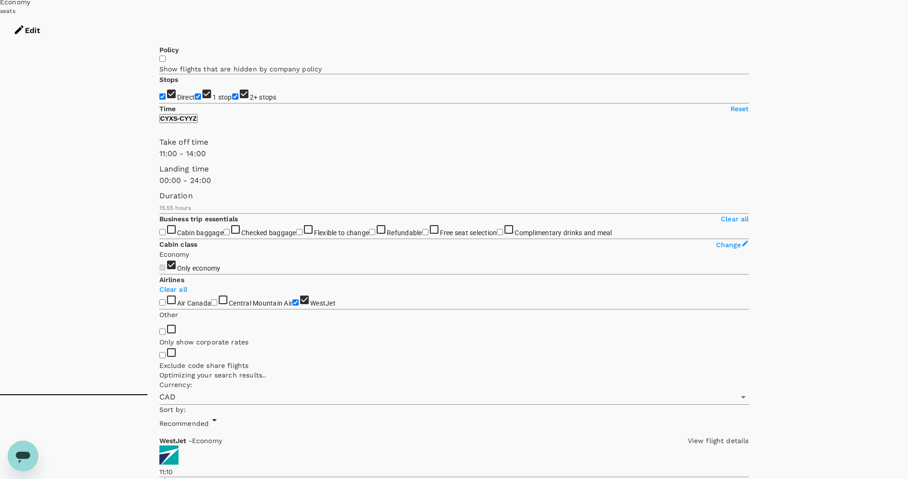
scroll to position [82, 0]
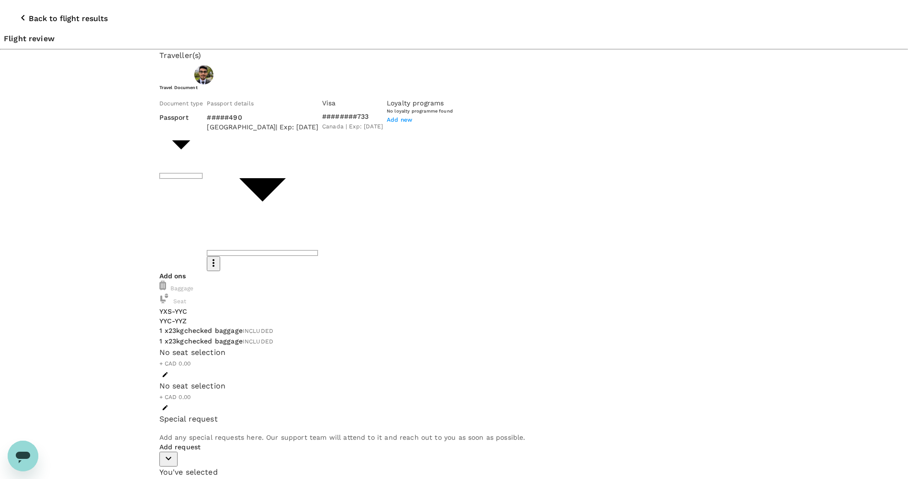
click at [408, 380] on div "No seat selection" at bounding box center [454, 385] width 590 height 11
click at [17, 12] on icon "button" at bounding box center [22, 17] width 11 height 11
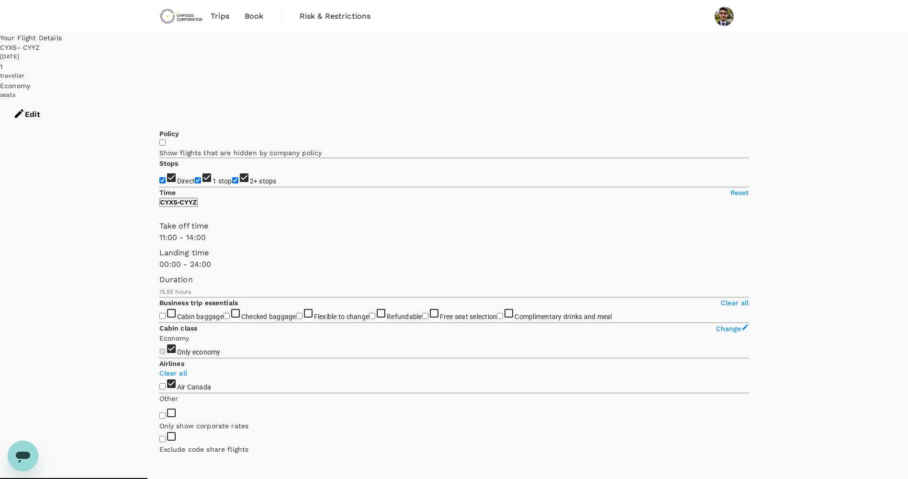
type input "955"
checkbox input "false"
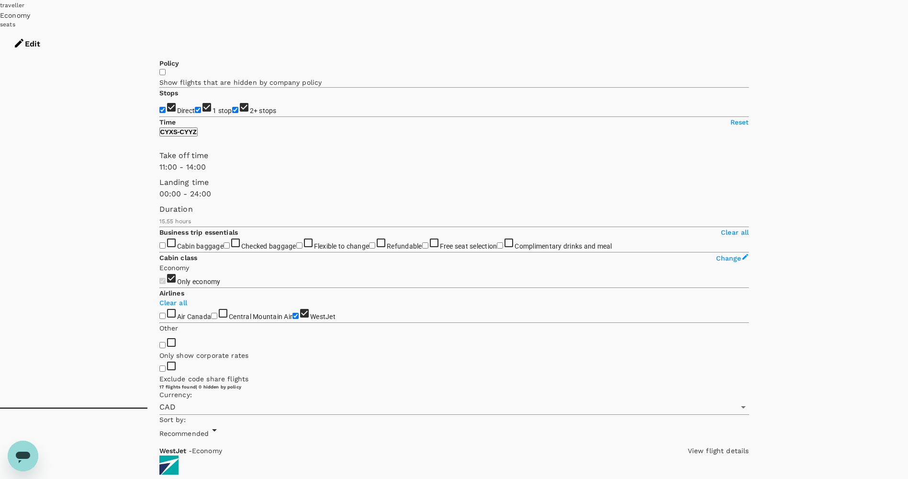
scroll to position [69, 0]
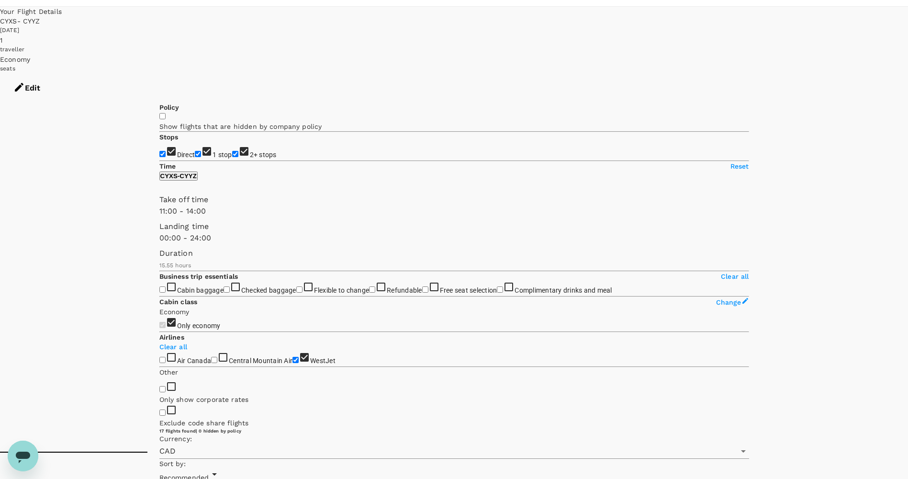
scroll to position [26, 0]
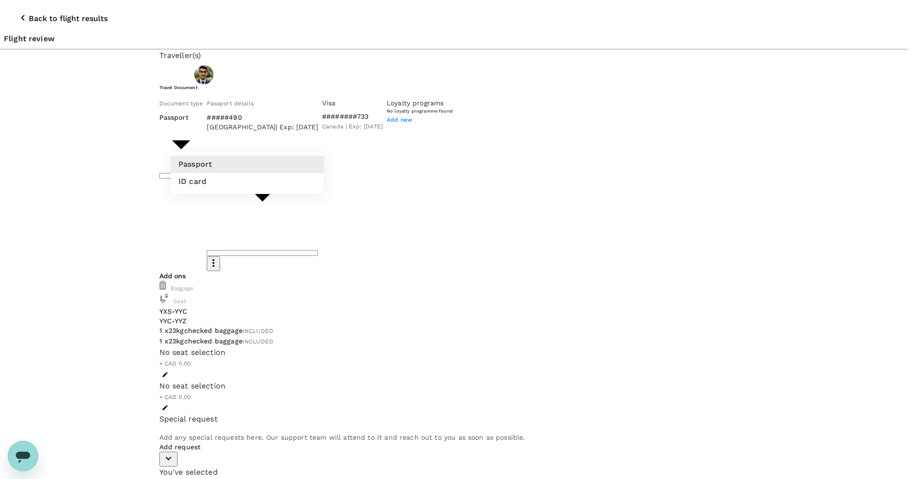
click at [255, 134] on body "Back to flight results Flight review Traveller(s) Traveller 1 : Darshan Chauhan…" at bounding box center [457, 419] width 915 height 838
click at [255, 134] on div at bounding box center [457, 239] width 915 height 479
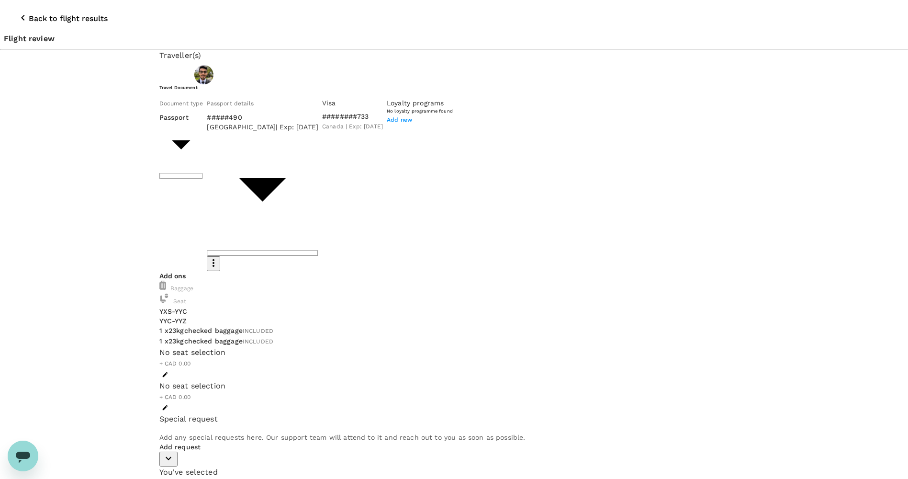
click at [322, 130] on span "Canada | Exp: [DATE]" at bounding box center [352, 126] width 61 height 7
click at [387, 123] on span "Add new" at bounding box center [399, 119] width 25 height 7
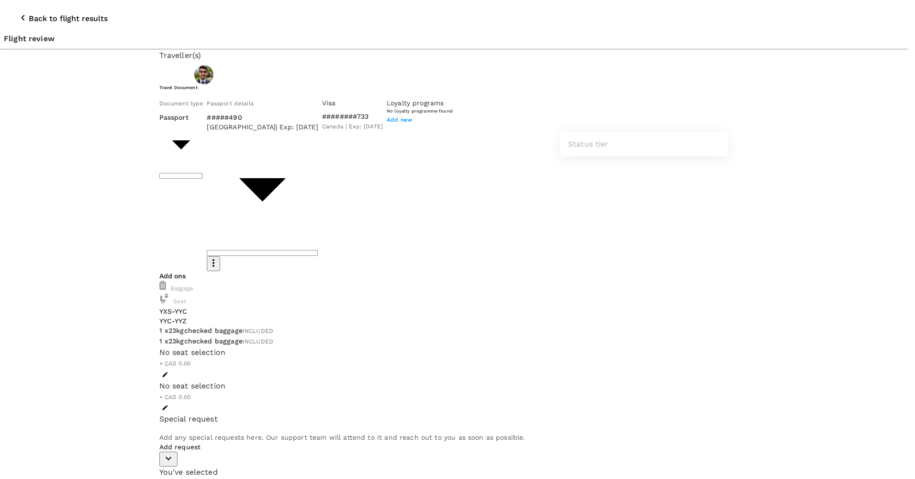
click at [608, 75] on div at bounding box center [457, 239] width 915 height 479
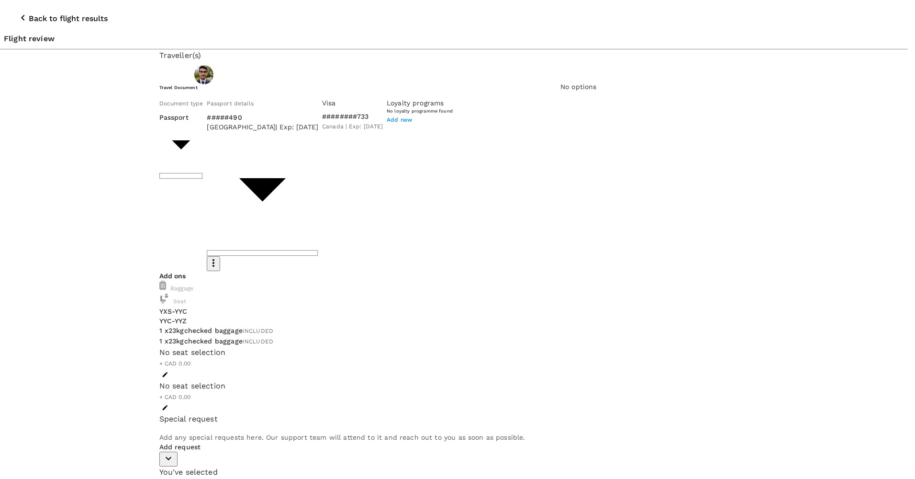
click at [625, 76] on div at bounding box center [457, 239] width 915 height 479
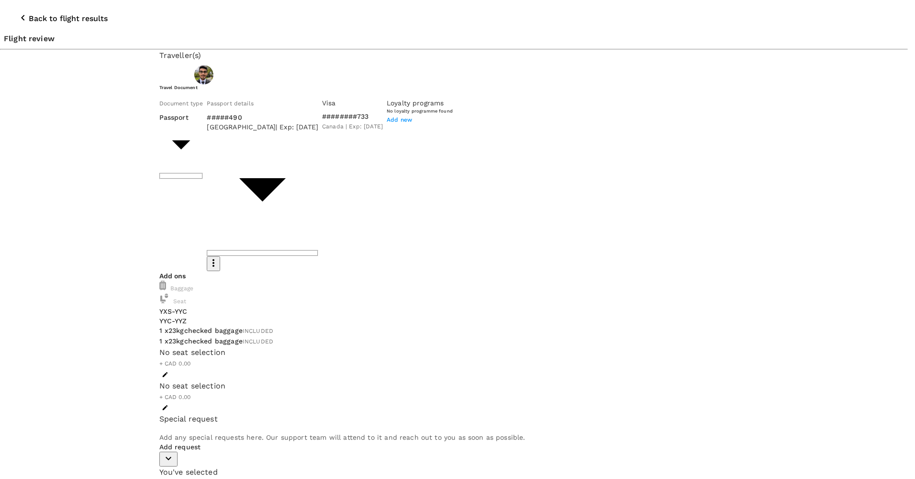
type input "712162135"
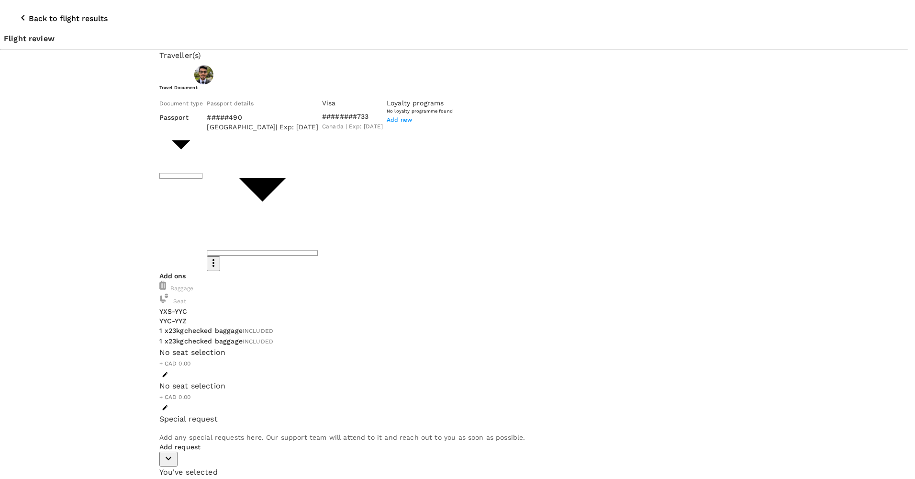
paste input "712162135"
type input "712162135"
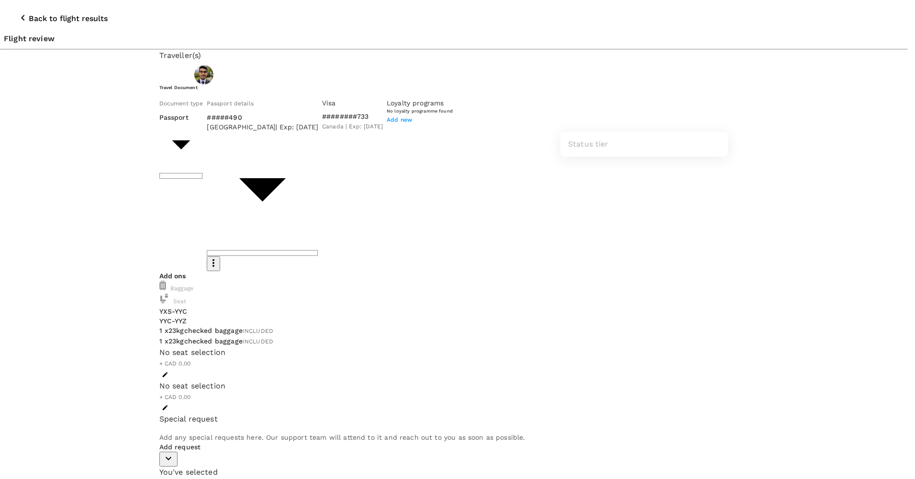
click at [689, 205] on div at bounding box center [457, 239] width 915 height 479
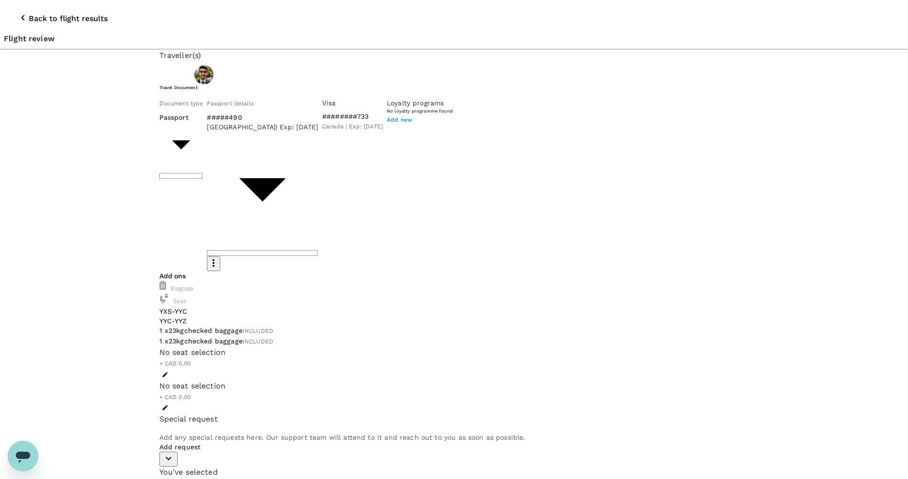
click at [168, 371] on icon "button" at bounding box center [165, 374] width 7 height 7
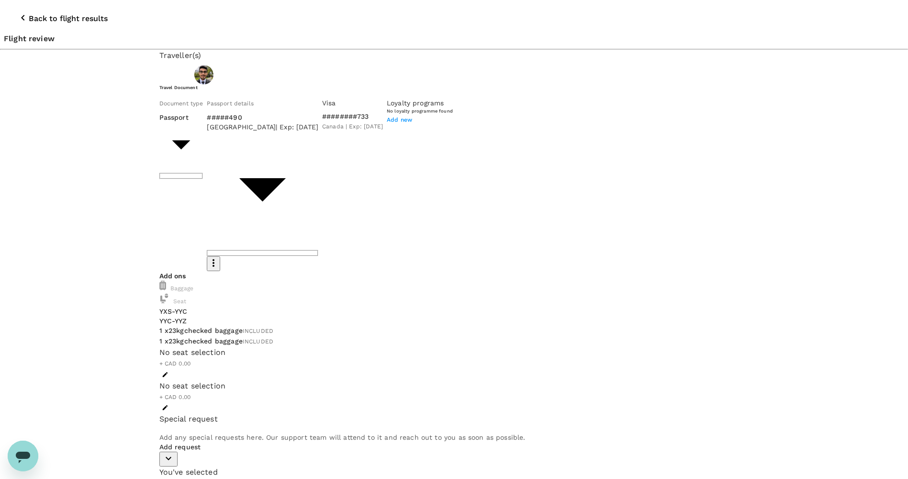
click at [209, 442] on p "Add request" at bounding box center [454, 447] width 590 height 10
click at [178, 451] on button "button" at bounding box center [168, 458] width 18 height 15
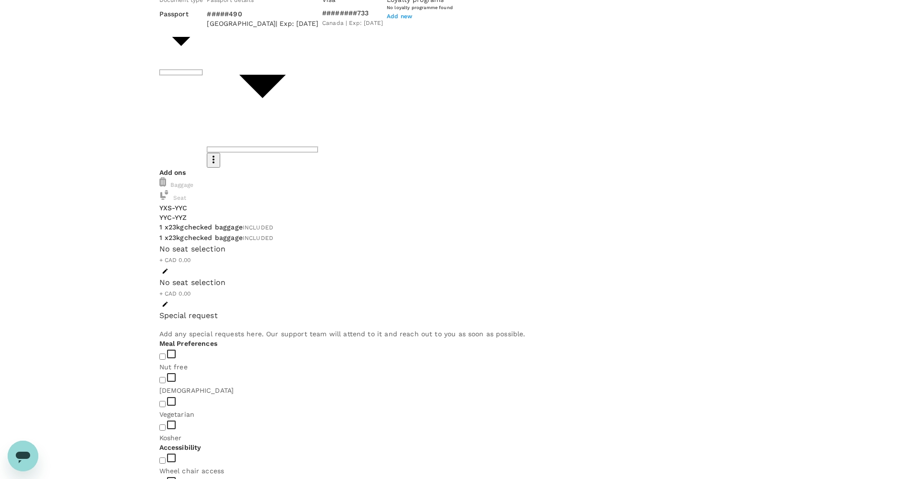
scroll to position [104, 0]
click at [166, 400] on input "checkbox" at bounding box center [162, 403] width 6 height 6
checkbox input "true"
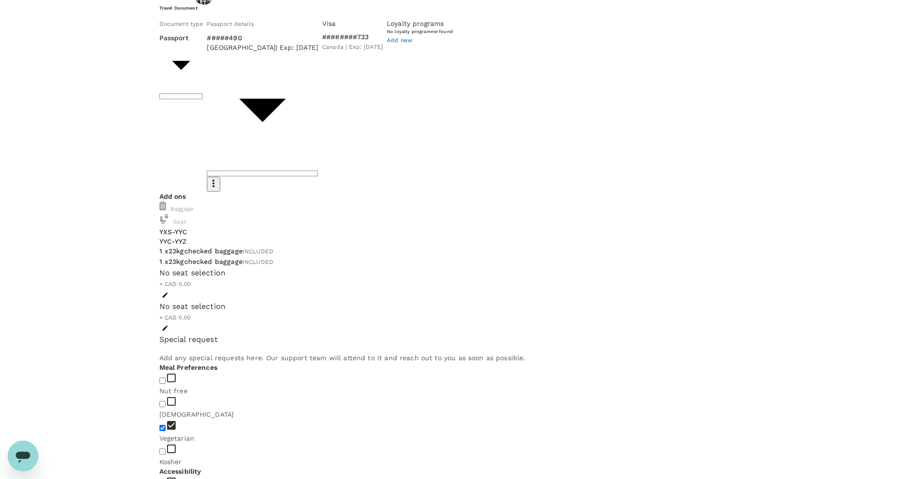
scroll to position [78, 0]
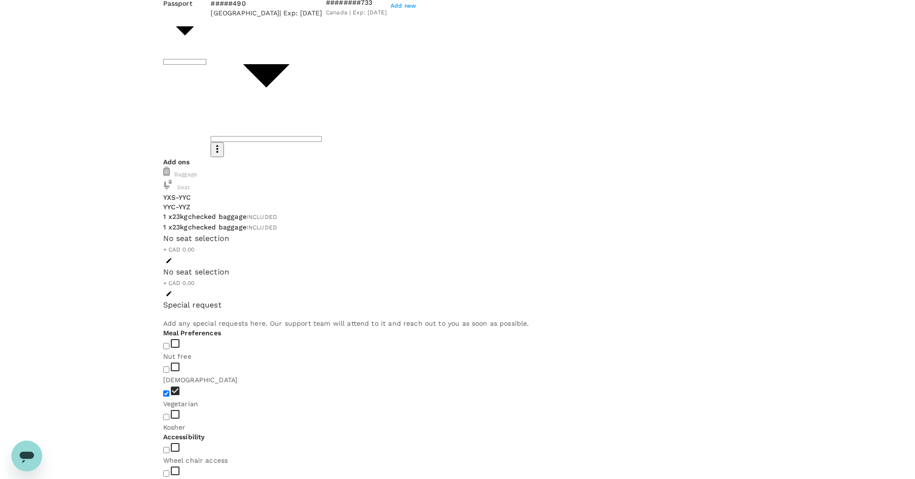
scroll to position [0, 0]
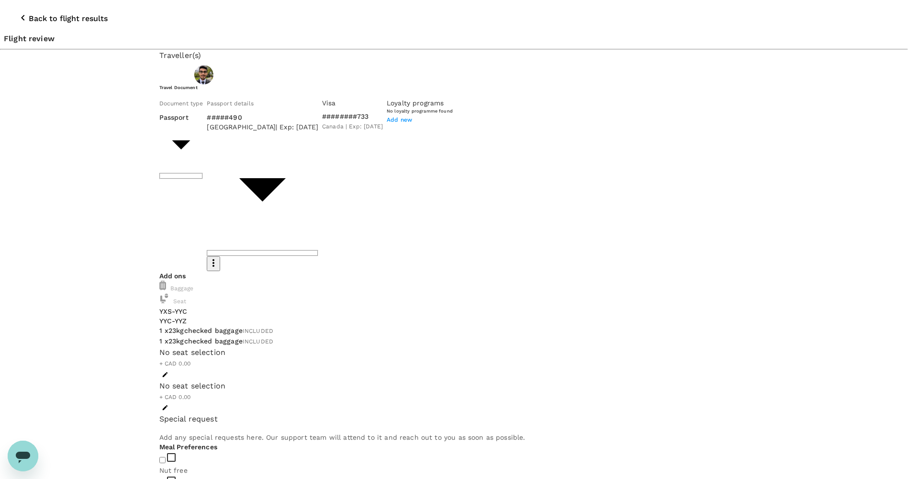
type input "9c4289b1-14a3-4119-8736-521306e5ca8f"
click at [616, 143] on div "Credit account" at bounding box center [650, 138] width 174 height 11
click at [595, 143] on div "Credit account" at bounding box center [650, 138] width 174 height 11
click at [795, 101] on div at bounding box center [457, 239] width 915 height 479
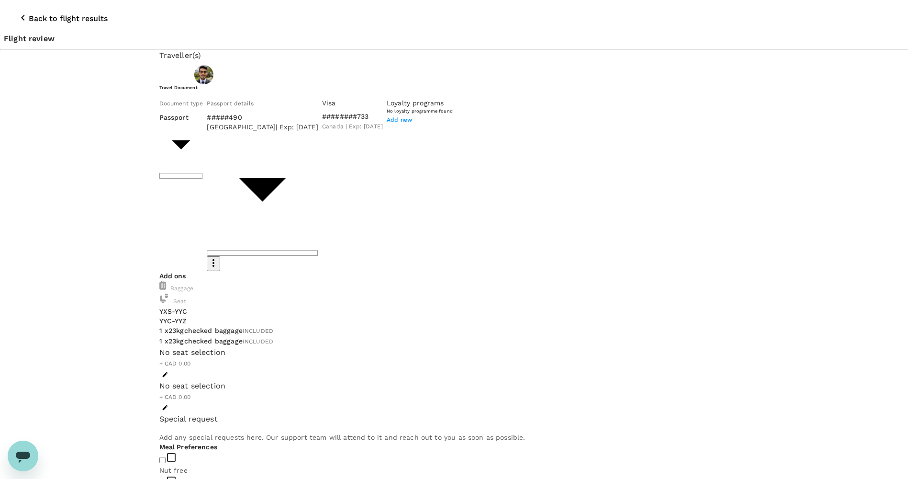
type textarea "Trip to Timmins via Toronto"
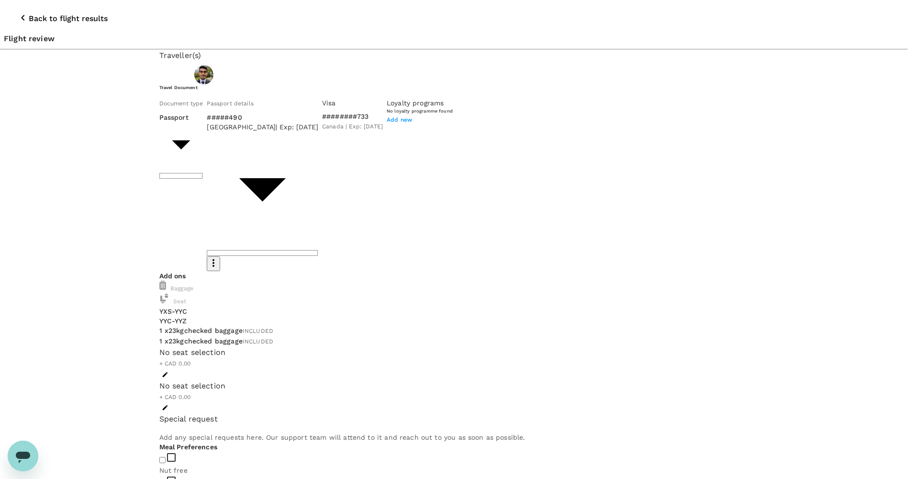
type textarea "PLC Code upgrade"
radio input "true"
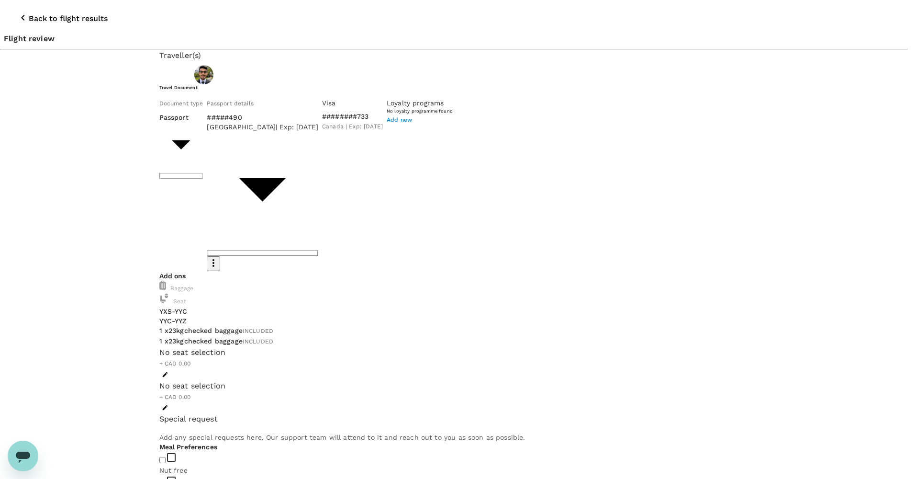
radio input "true"
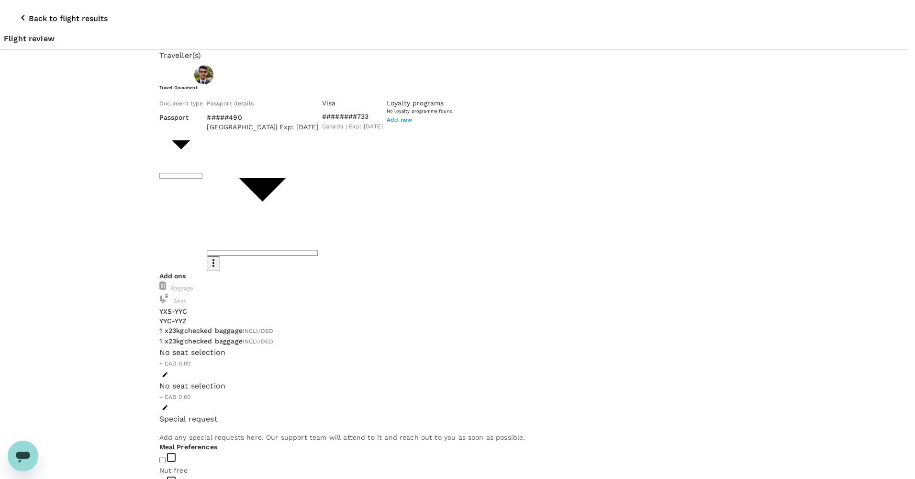
radio input "false"
type input "Trip to [PERSON_NAME]"
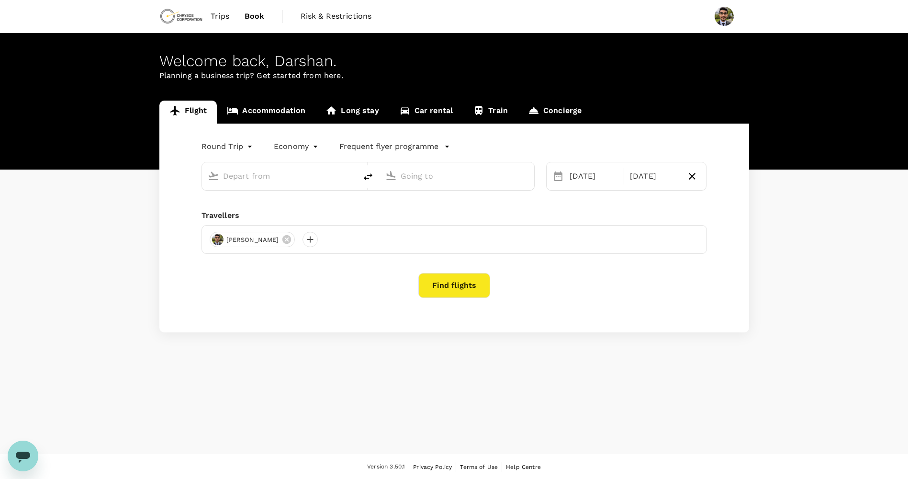
type input "[GEOGRAPHIC_DATA], [GEOGRAPHIC_DATA] (any)"
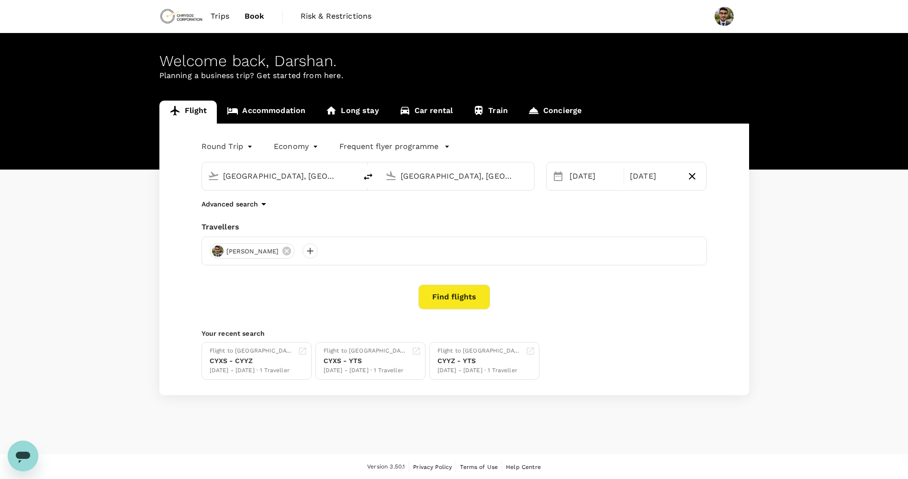
click at [463, 176] on input "[GEOGRAPHIC_DATA], [GEOGRAPHIC_DATA] (any)" at bounding box center [457, 175] width 113 height 15
click at [412, 197] on p "Timmins, Canada" at bounding box center [465, 202] width 220 height 11
type input "[GEOGRAPHIC_DATA], [GEOGRAPHIC_DATA] (any)"
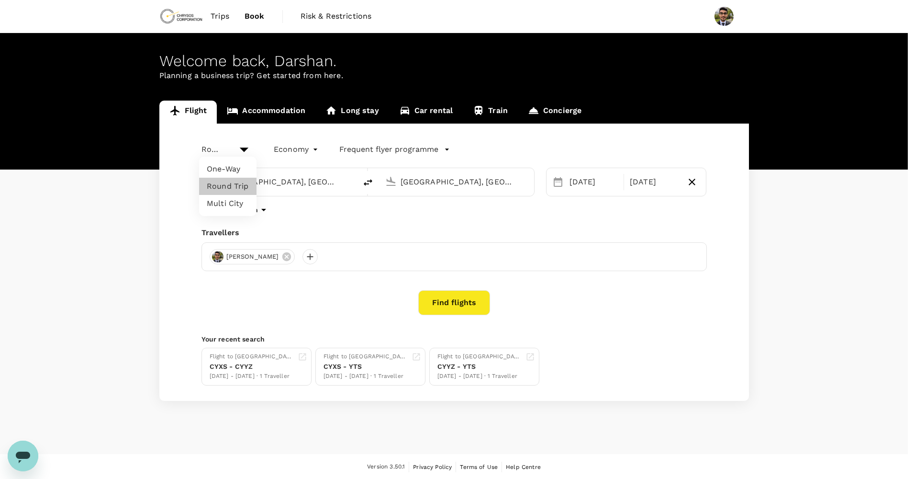
click at [242, 152] on body "Trips Book Risk & Restrictions Welcome back , Darshan . Planning a business tri…" at bounding box center [457, 239] width 915 height 479
click at [229, 172] on li "One-Way" at bounding box center [227, 168] width 57 height 17
type input "oneway"
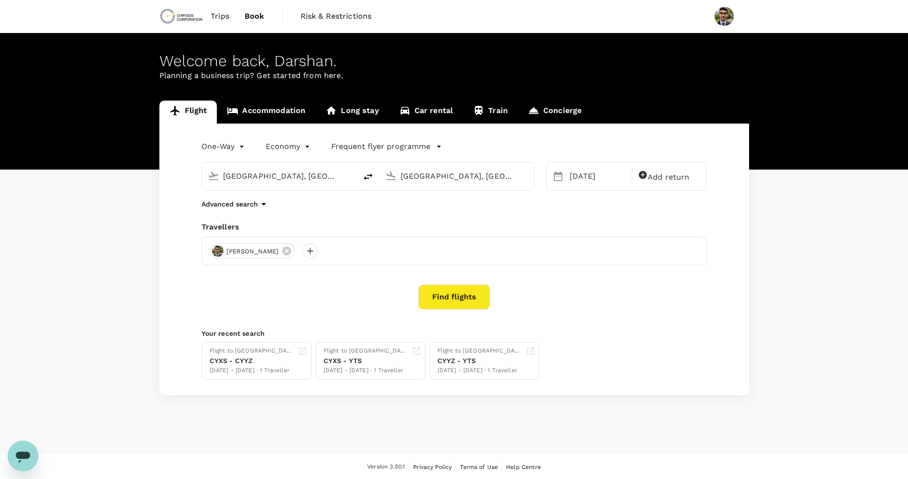
click at [446, 294] on button "Find flights" at bounding box center [454, 296] width 72 height 25
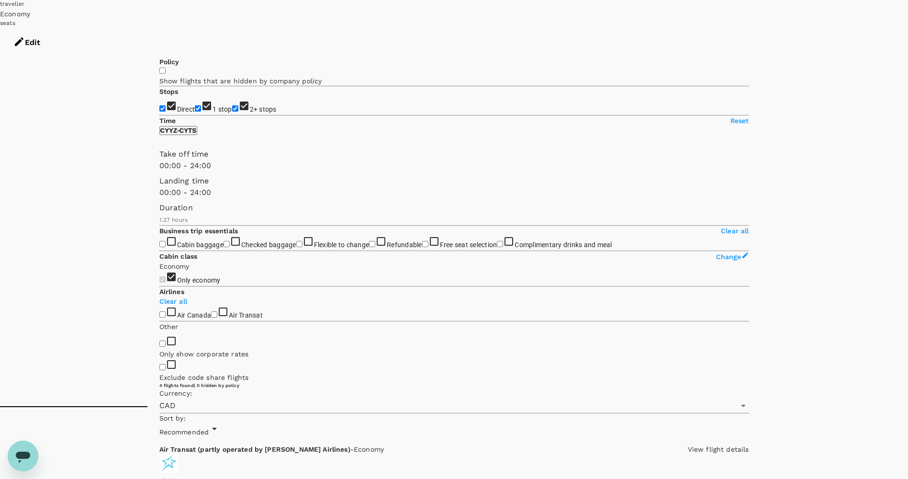
scroll to position [71, 0]
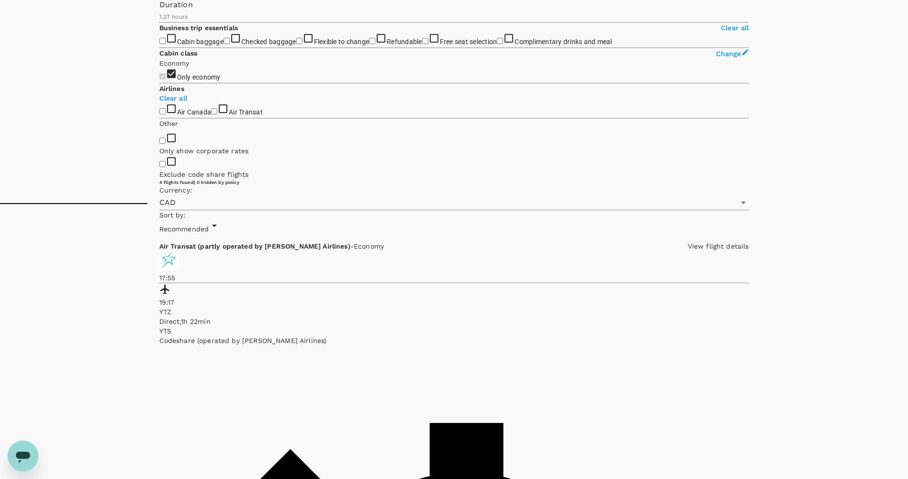
scroll to position [274, 0]
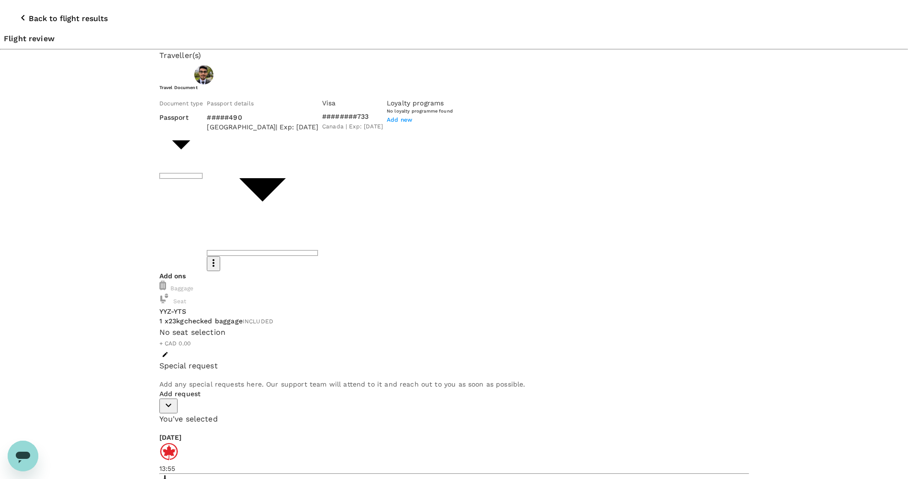
click at [17, 12] on icon "button" at bounding box center [22, 17] width 11 height 11
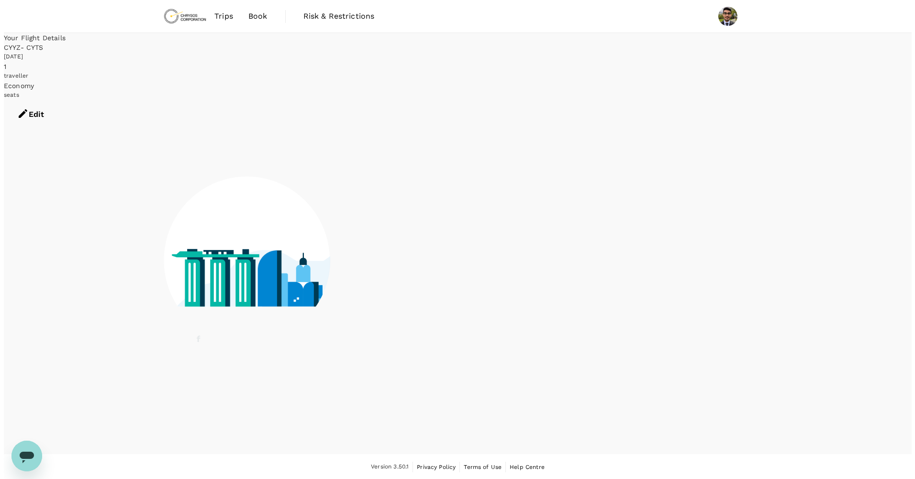
scroll to position [1, 0]
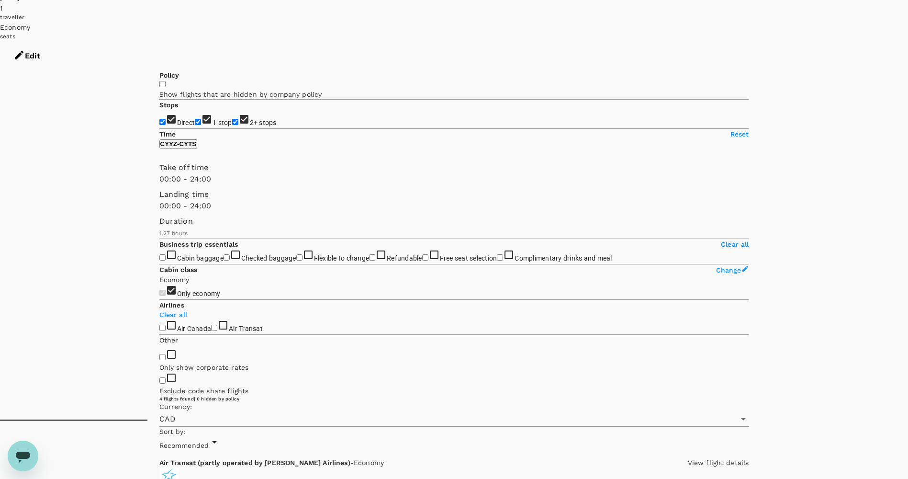
scroll to position [68, 0]
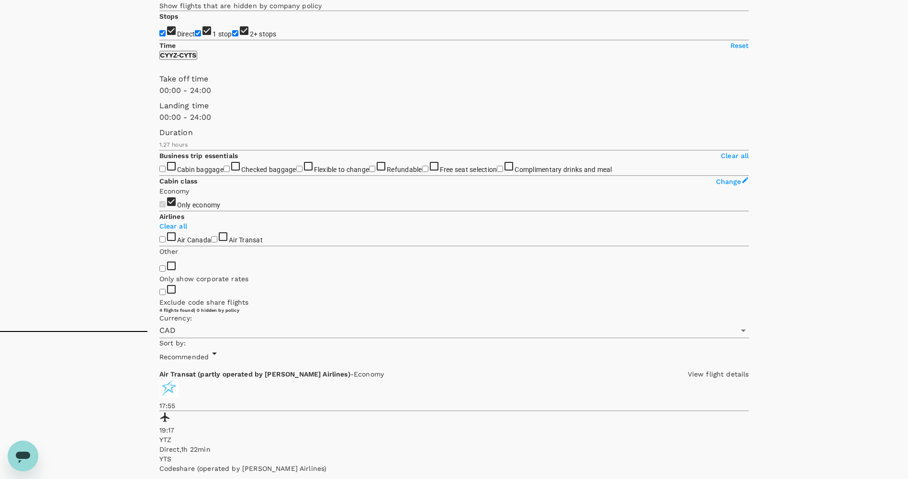
scroll to position [168, 0]
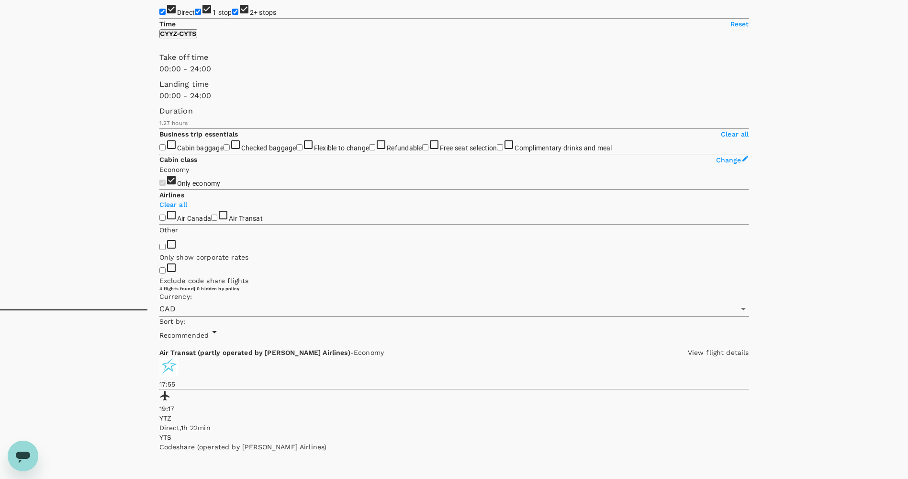
scroll to position [198, 0]
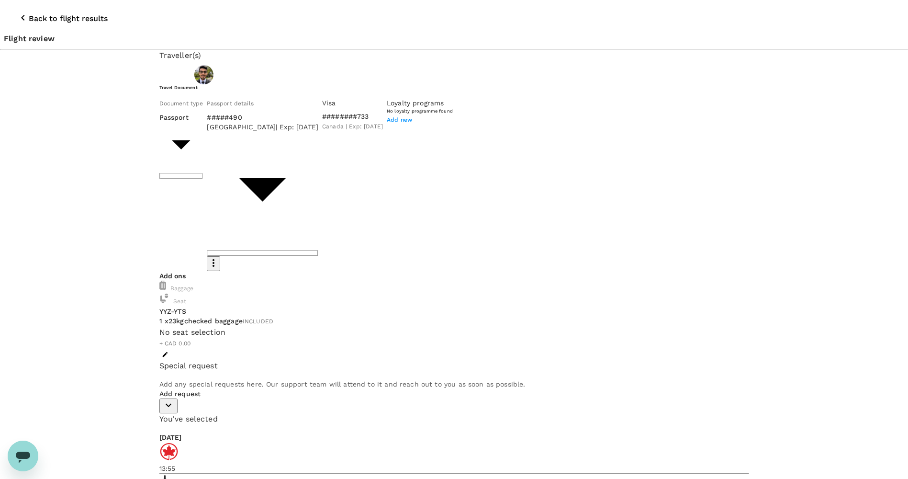
click at [210, 389] on p "Add request" at bounding box center [454, 394] width 590 height 10
click at [211, 389] on p "Add request" at bounding box center [454, 394] width 590 height 10
click at [174, 399] on icon "button" at bounding box center [168, 404] width 11 height 11
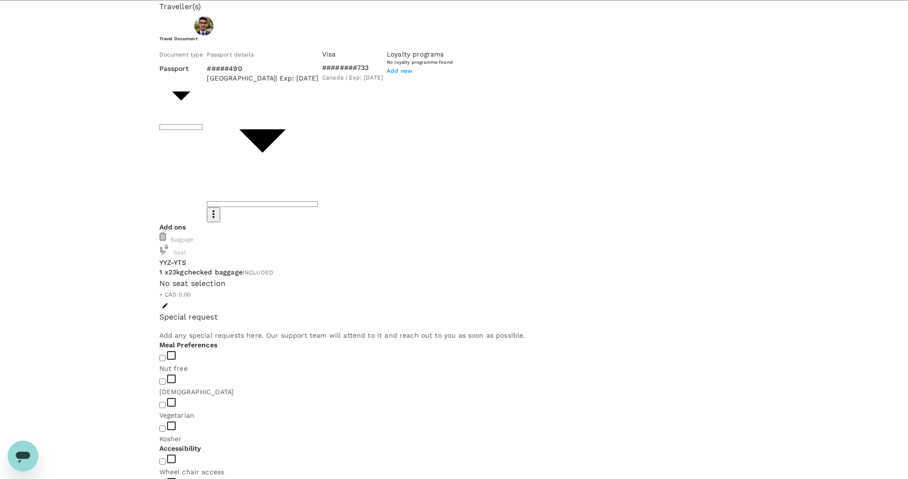
scroll to position [49, 0]
click at [166, 401] on input "checkbox" at bounding box center [162, 404] width 6 height 6
checkbox input "true"
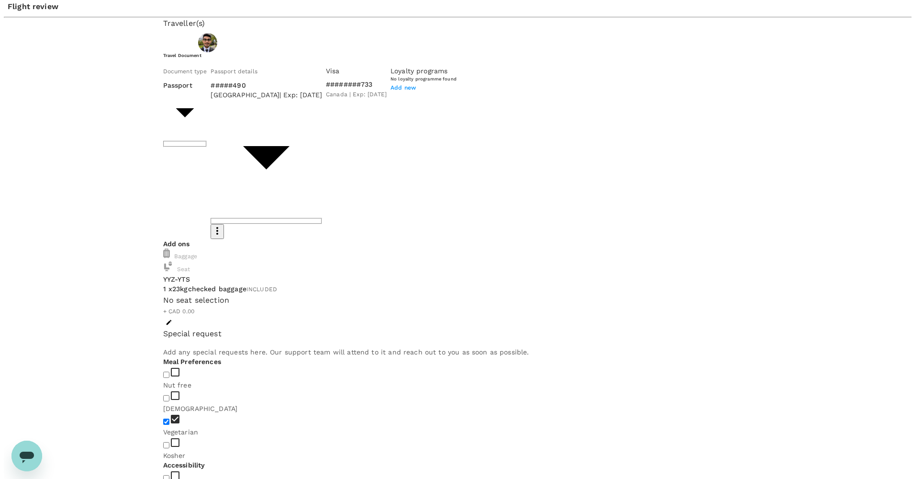
scroll to position [7, 0]
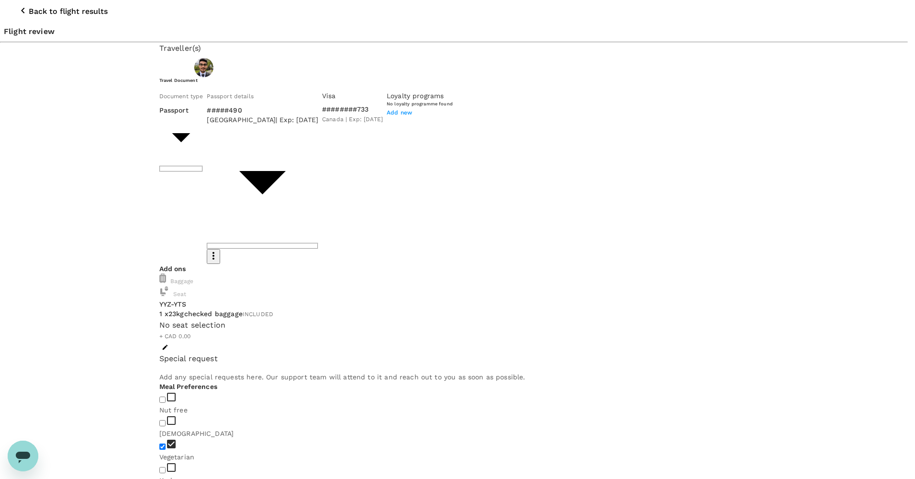
type input "9c4289b1-14a3-4119-8736-521306e5ca8f"
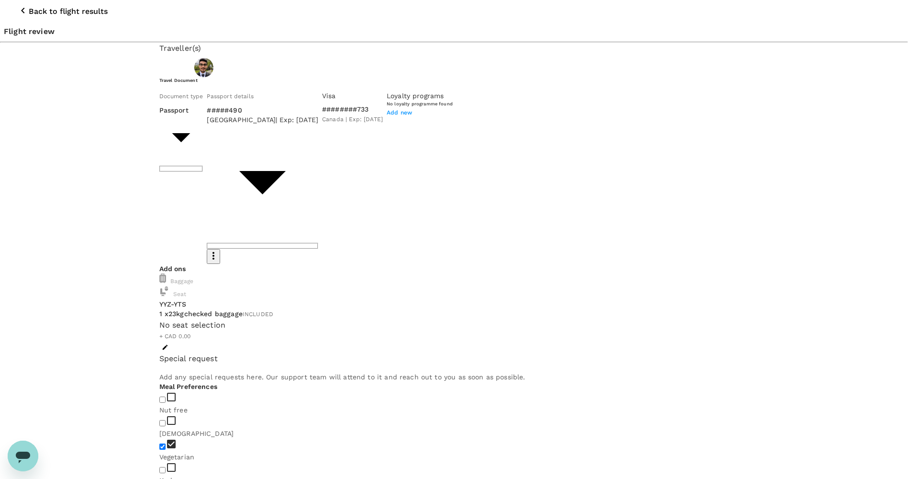
radio input "true"
radio input "false"
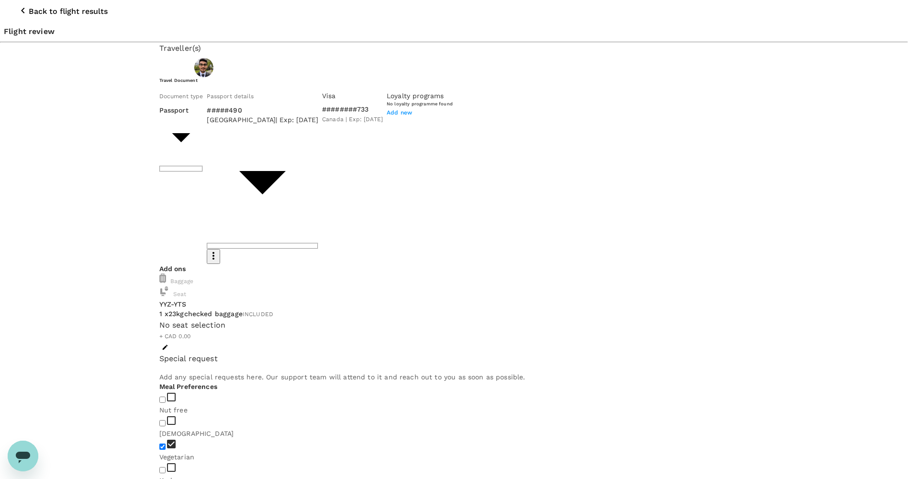
paste textarea "Trip to Timmins via Toronto"
type textarea "Trip to Timmins via Toronto"
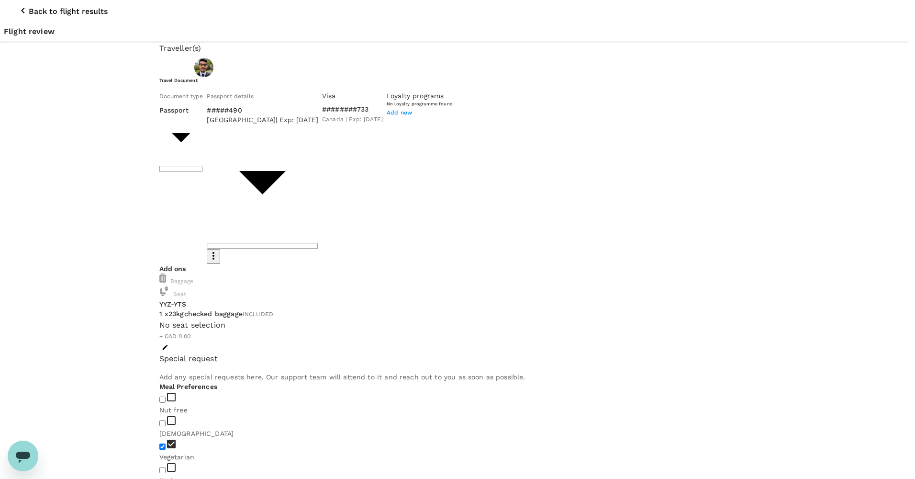
type textarea "PLC code upgrade"
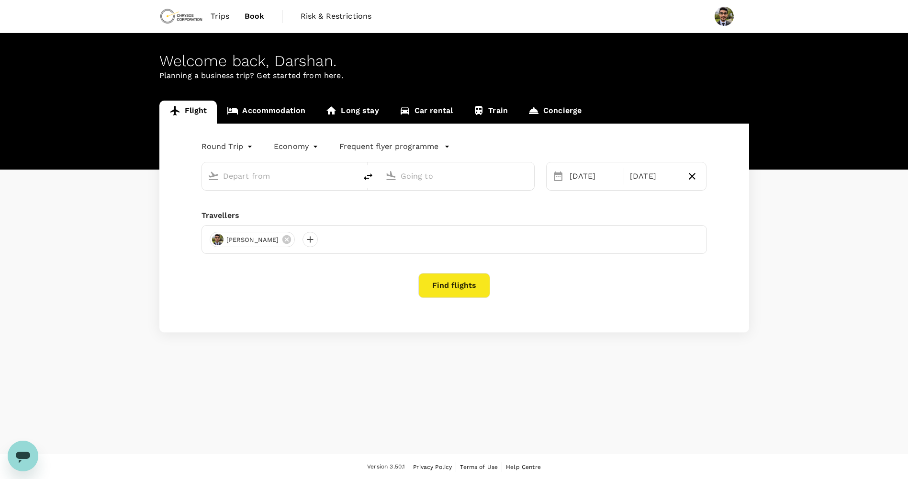
type input "[GEOGRAPHIC_DATA], [GEOGRAPHIC_DATA] (any)"
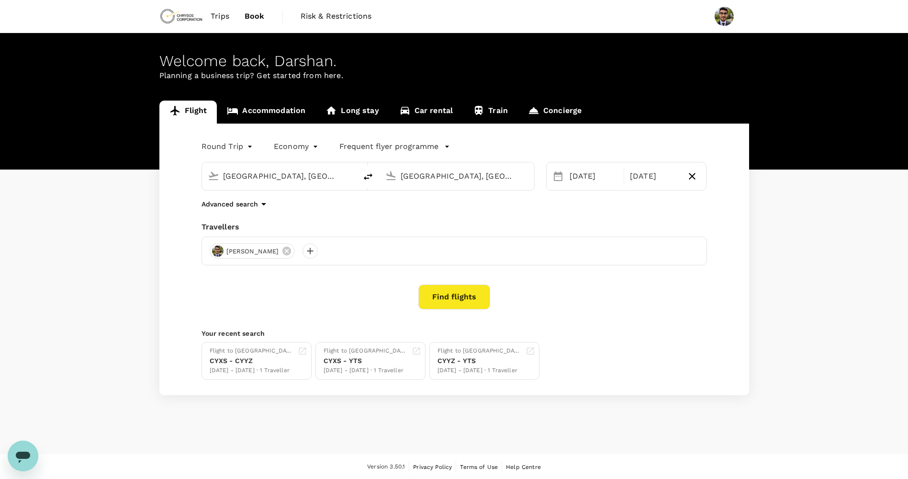
click at [363, 180] on icon "delete" at bounding box center [367, 176] width 11 height 11
type input "[GEOGRAPHIC_DATA], [GEOGRAPHIC_DATA] (any)"
click at [455, 177] on input "[GEOGRAPHIC_DATA], [GEOGRAPHIC_DATA] (any)" at bounding box center [457, 175] width 113 height 15
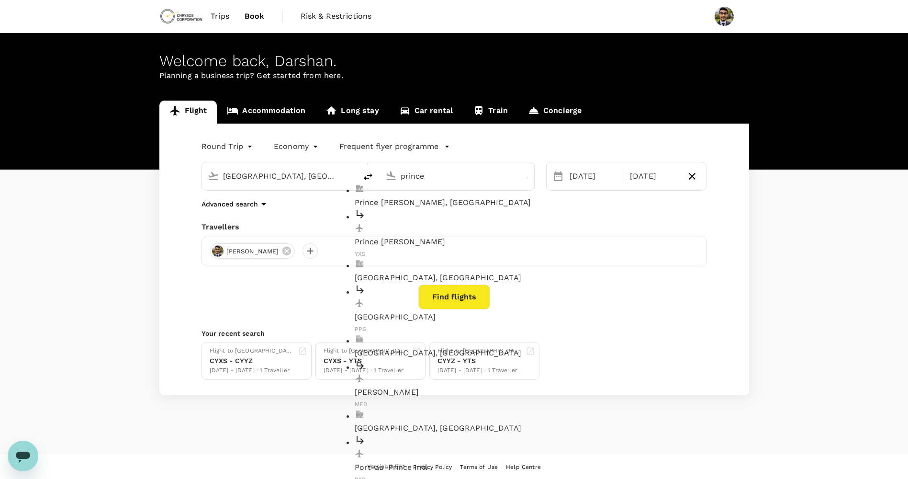
click at [419, 197] on p "Prince [PERSON_NAME], [GEOGRAPHIC_DATA]" at bounding box center [465, 202] width 220 height 11
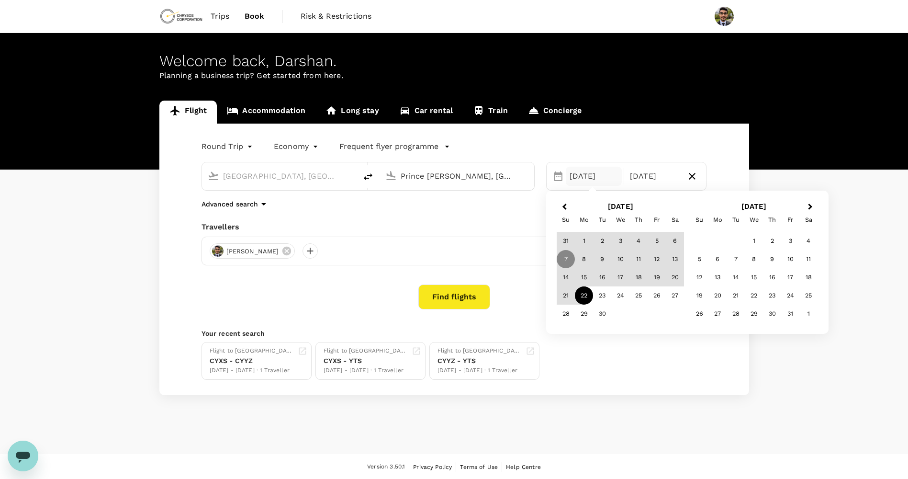
type input "Prince [PERSON_NAME], [GEOGRAPHIC_DATA] (any)"
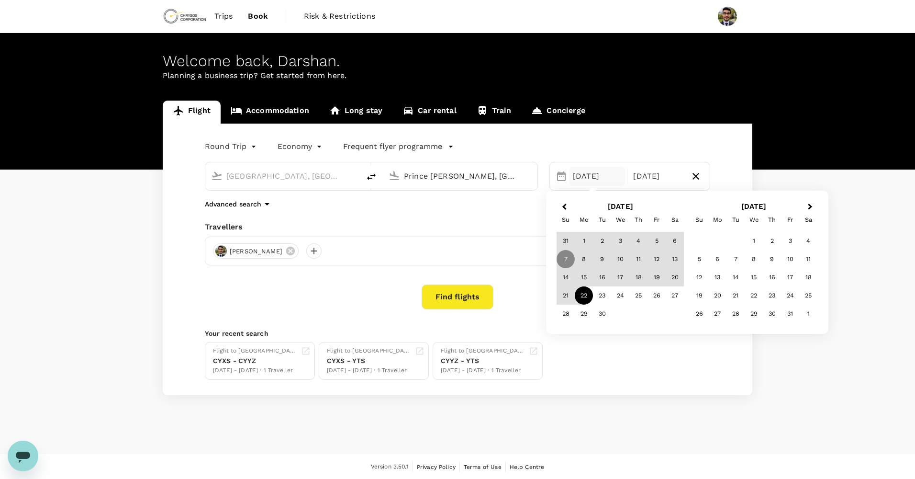
click at [234, 150] on body "Trips Book Risk & Restrictions Welcome back , [GEOGRAPHIC_DATA] . Planning a bu…" at bounding box center [457, 239] width 915 height 479
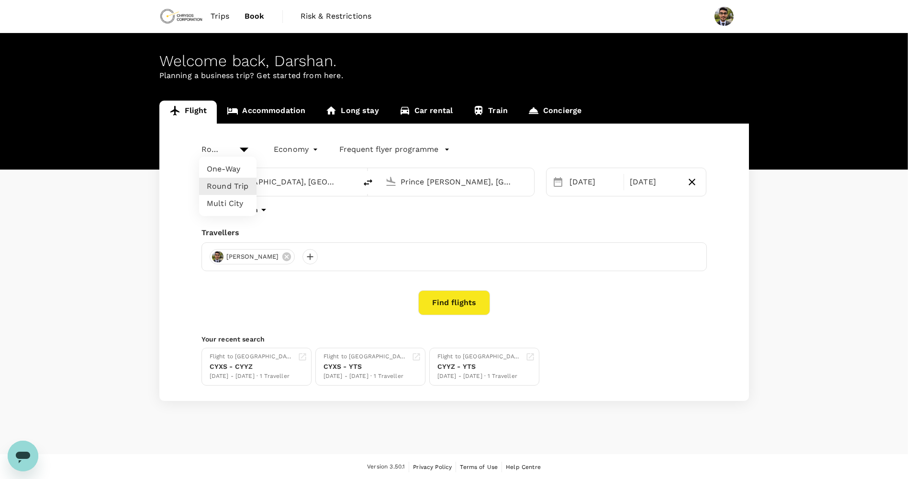
click at [221, 168] on li "One-Way" at bounding box center [227, 168] width 57 height 17
type input "oneway"
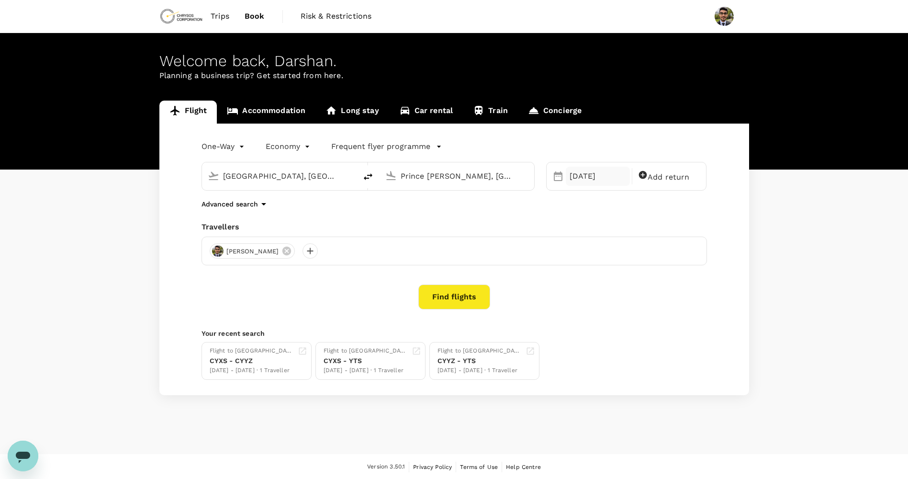
click at [581, 176] on div "[DATE]" at bounding box center [598, 176] width 64 height 19
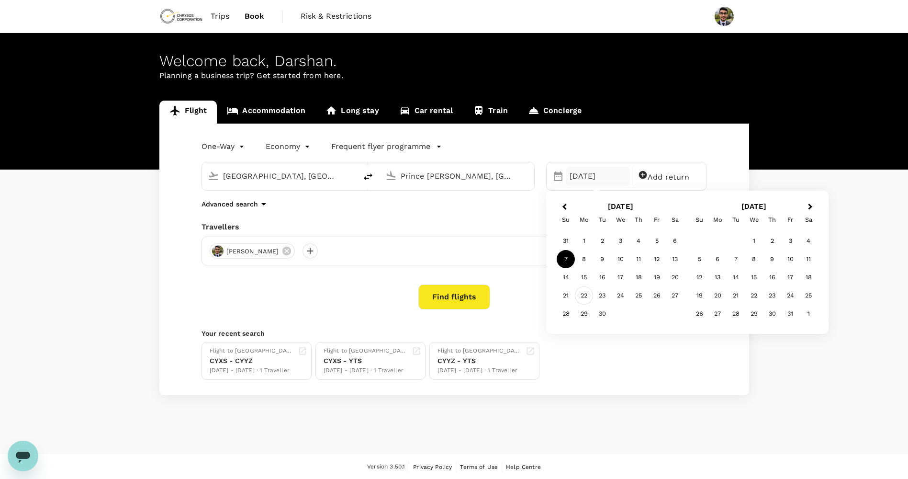
click at [580, 294] on div "22" at bounding box center [584, 295] width 18 height 18
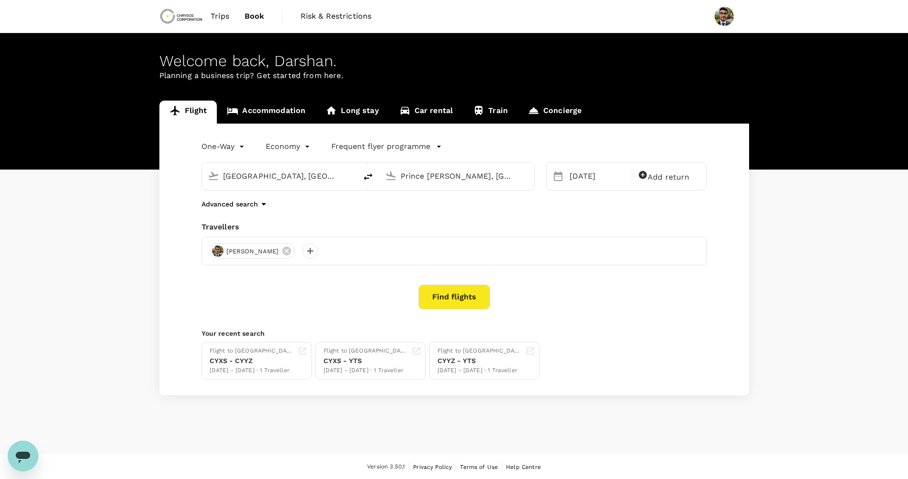
click at [450, 300] on button "Find flights" at bounding box center [454, 296] width 72 height 25
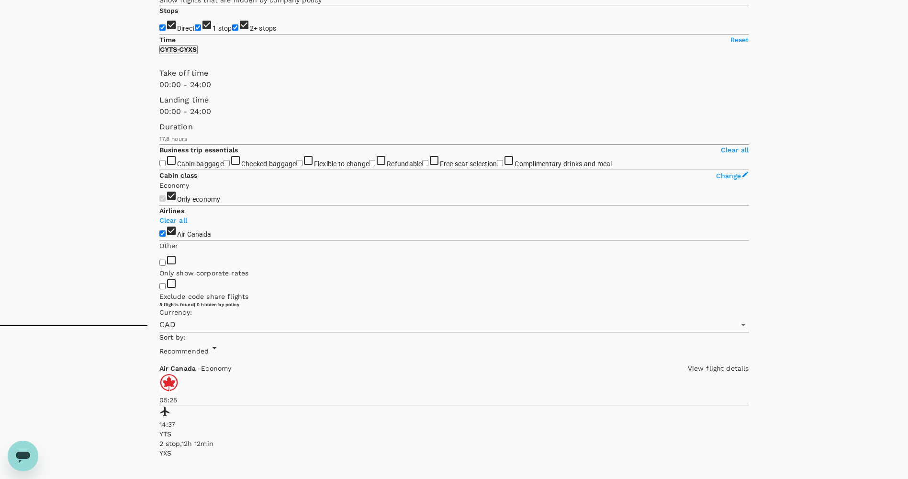
scroll to position [153, 0]
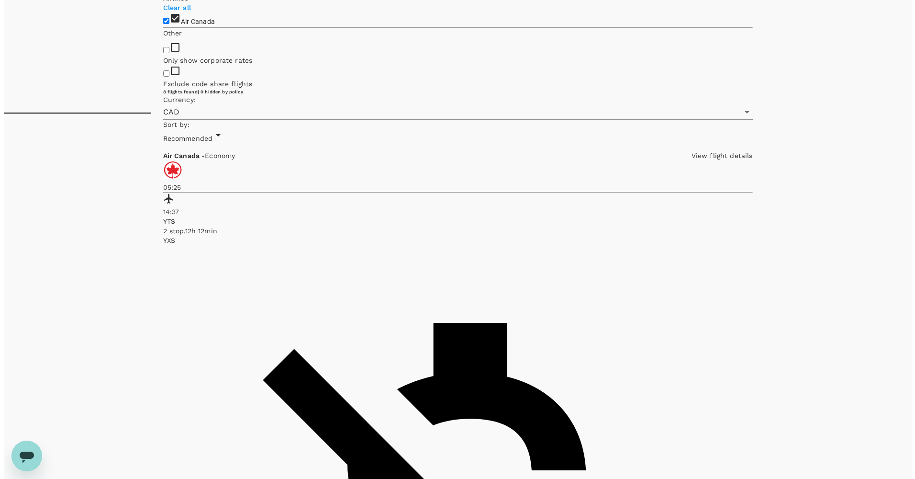
scroll to position [246, 0]
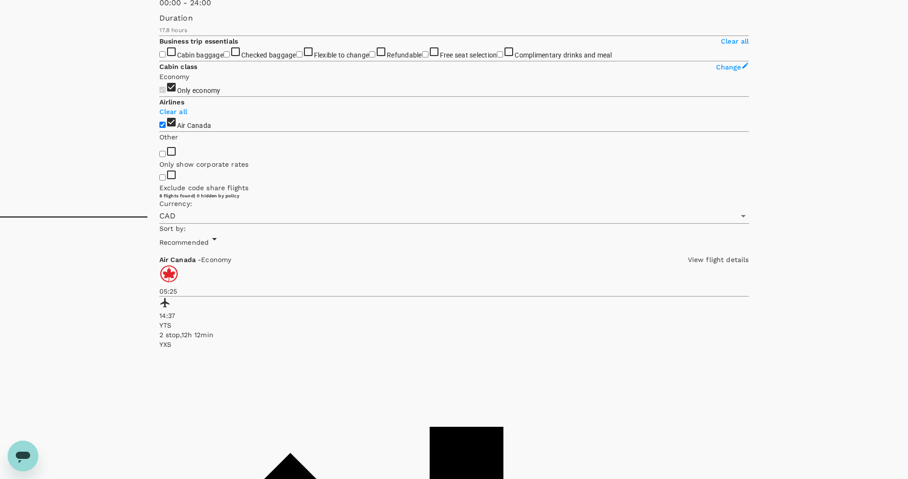
scroll to position [262, 0]
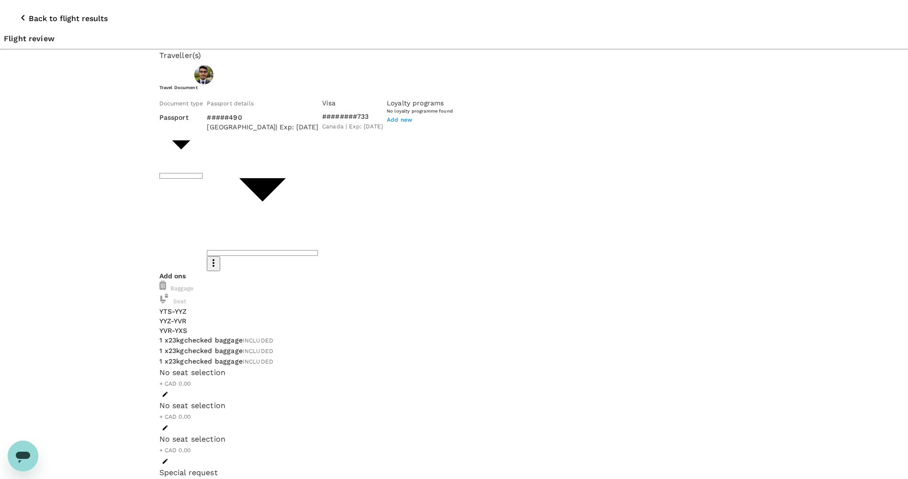
click at [8, 18] on div "Back to flight results Flight review" at bounding box center [454, 24] width 908 height 49
click at [17, 12] on icon "button" at bounding box center [22, 17] width 11 height 11
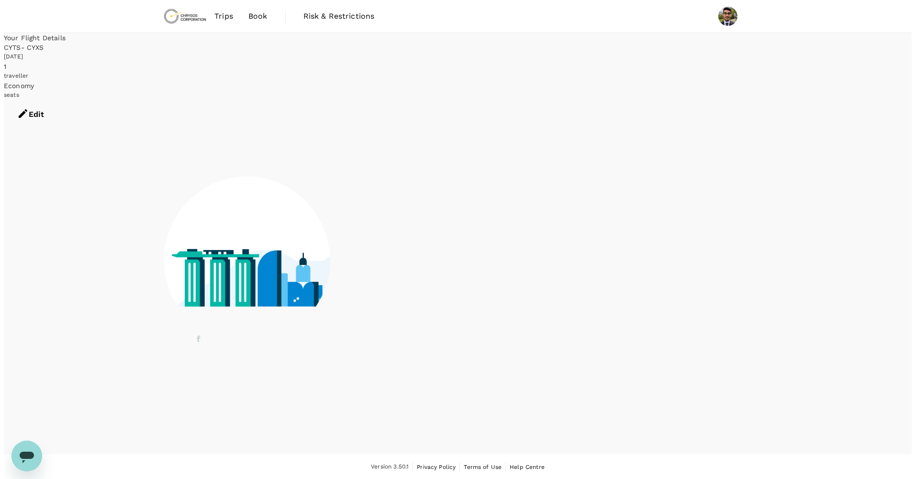
scroll to position [1, 0]
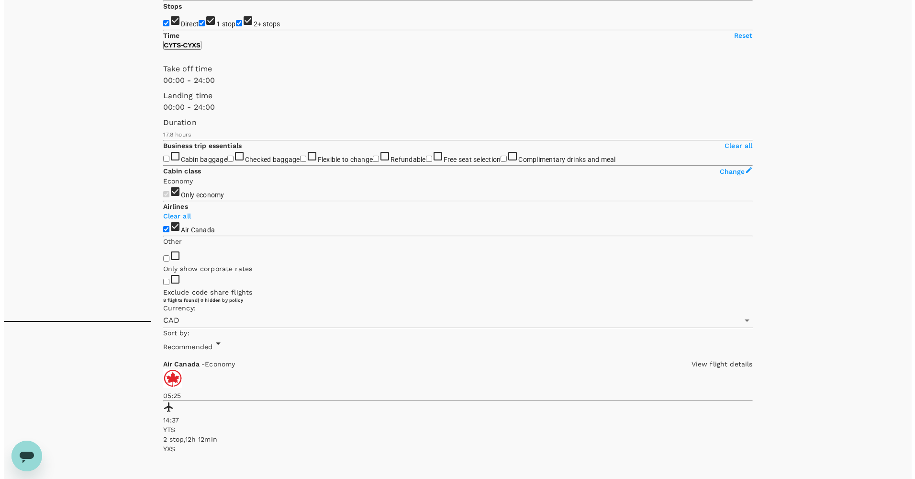
scroll to position [156, 0]
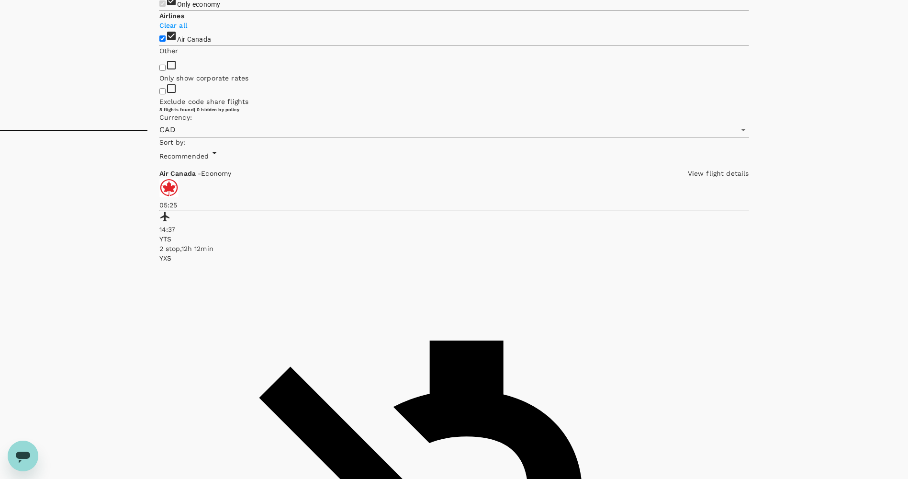
scroll to position [342, 0]
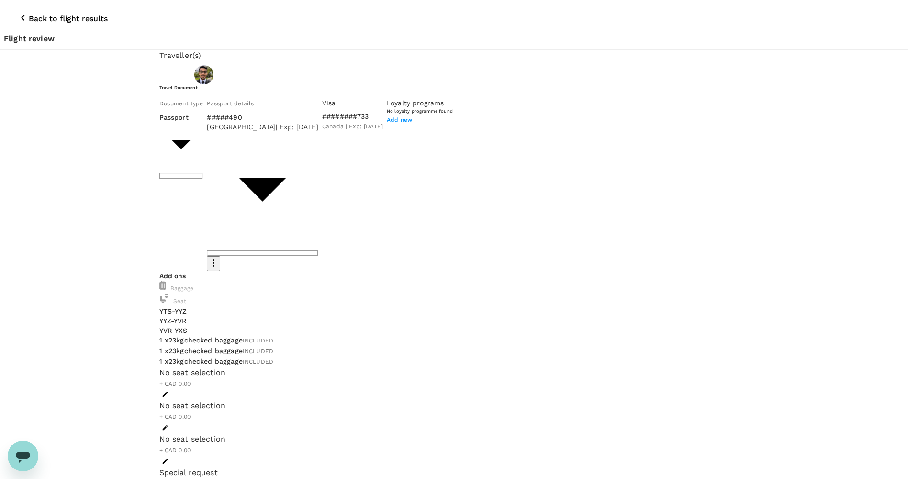
scroll to position [0, 0]
click at [387, 122] on span "Add new" at bounding box center [399, 119] width 25 height 7
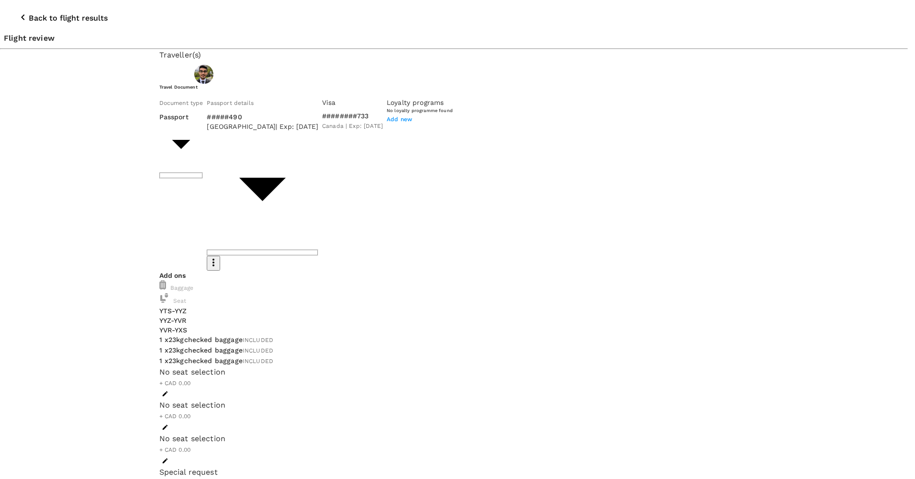
drag, startPoint x: 609, startPoint y: 100, endPoint x: 634, endPoint y: 123, distance: 34.2
click at [531, 43] on div at bounding box center [457, 239] width 915 height 479
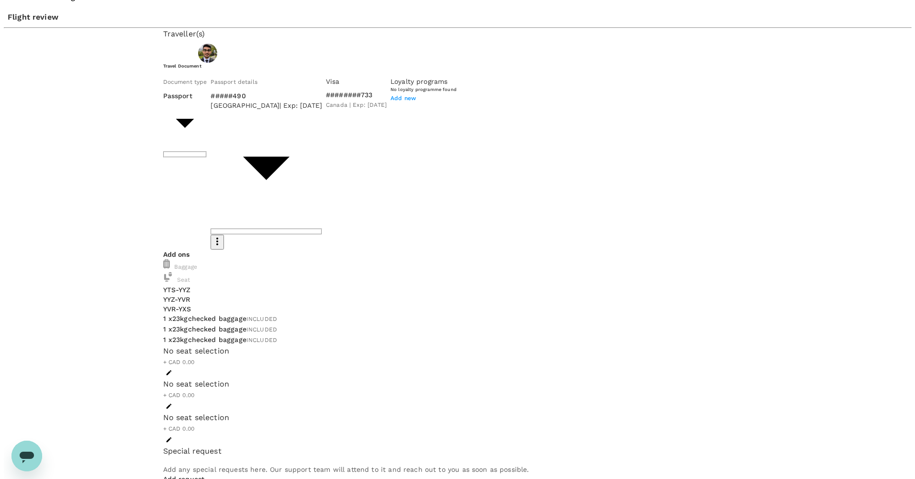
scroll to position [26, 0]
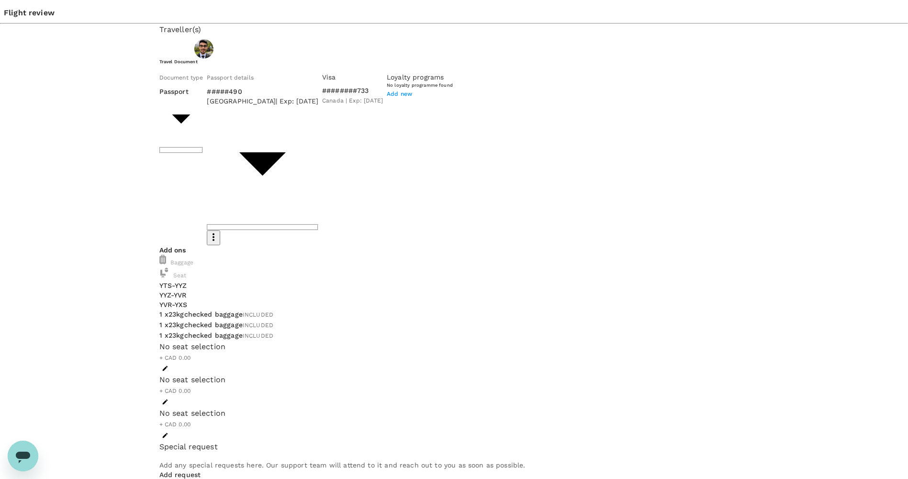
click at [194, 469] on p "Add request" at bounding box center [454, 474] width 590 height 10
click at [209, 469] on p "Add request" at bounding box center [454, 474] width 590 height 10
click at [174, 478] on icon "button" at bounding box center [168, 485] width 11 height 11
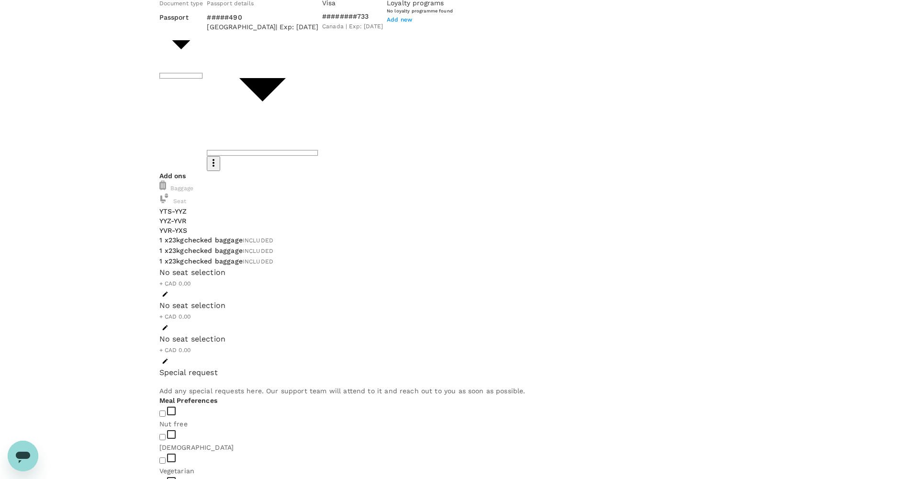
scroll to position [100, 0]
click at [166, 456] on input "checkbox" at bounding box center [162, 459] width 6 height 6
checkbox input "true"
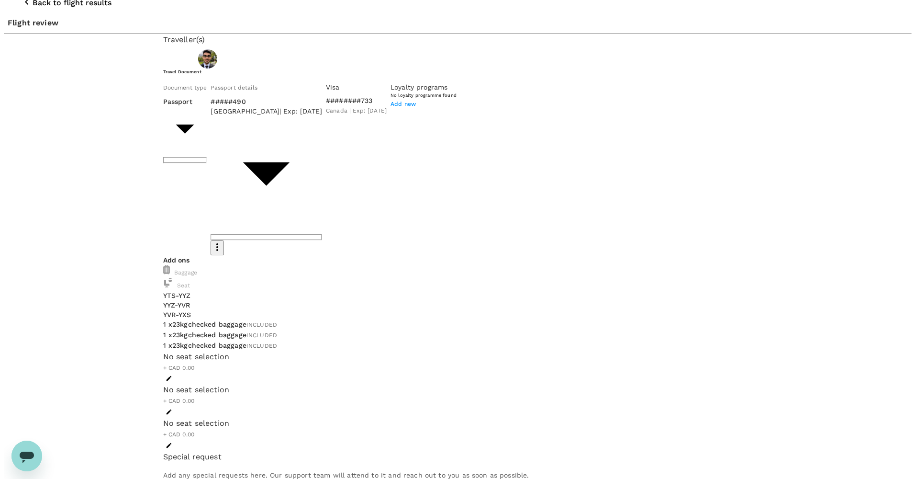
scroll to position [15, 0]
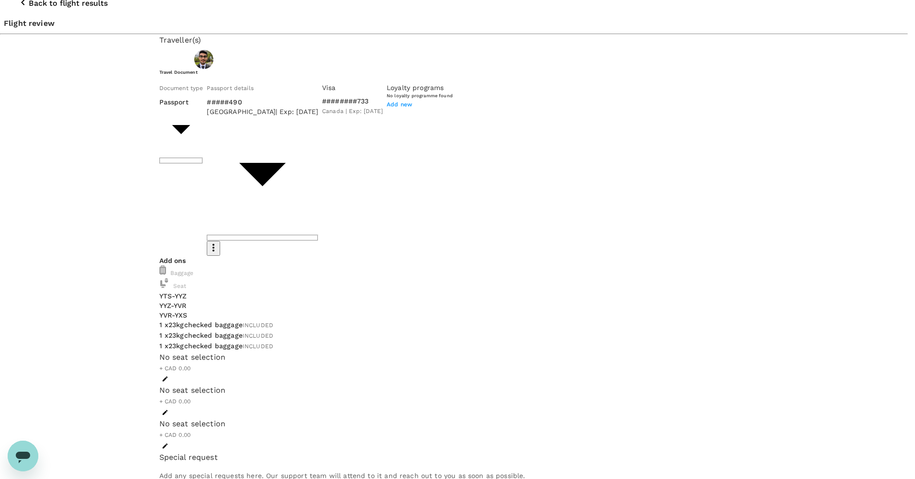
type input "9c4289b1-14a3-4119-8736-521306e5ca8f"
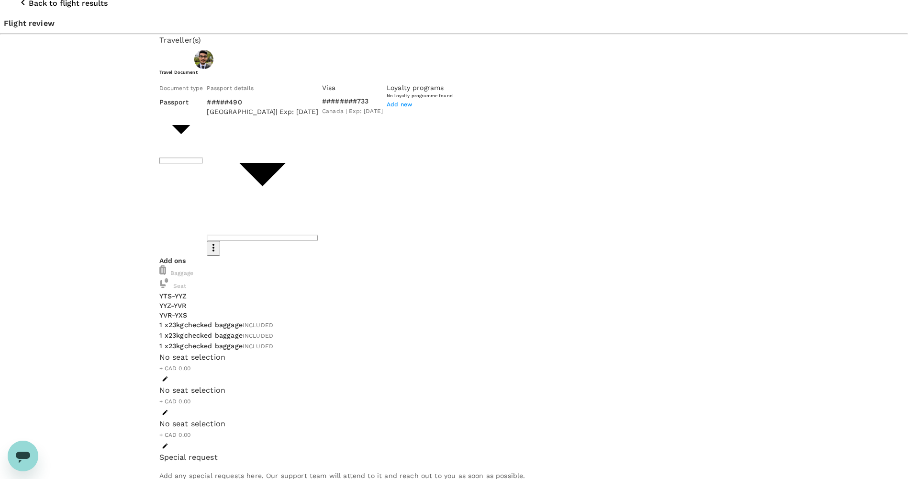
radio input "true"
radio input "false"
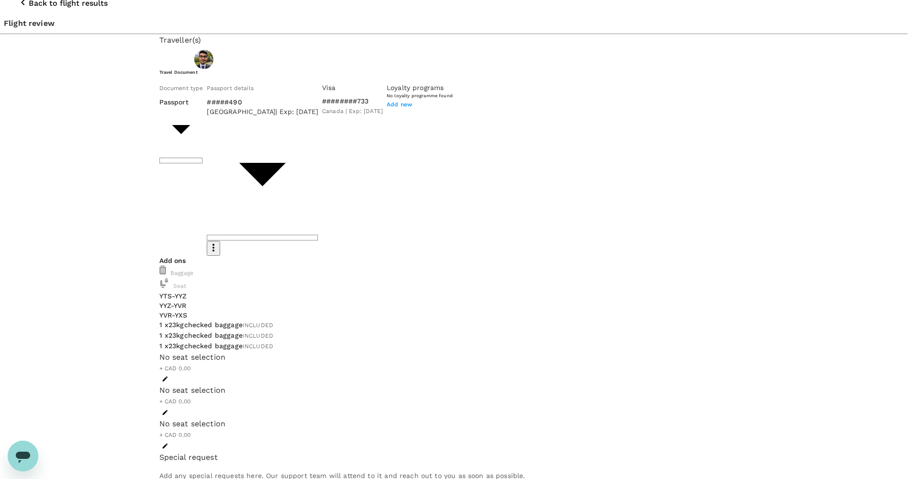
scroll to position [0, 0]
paste textarea "PLC code upgrade"
type textarea "PLC code upgrade"
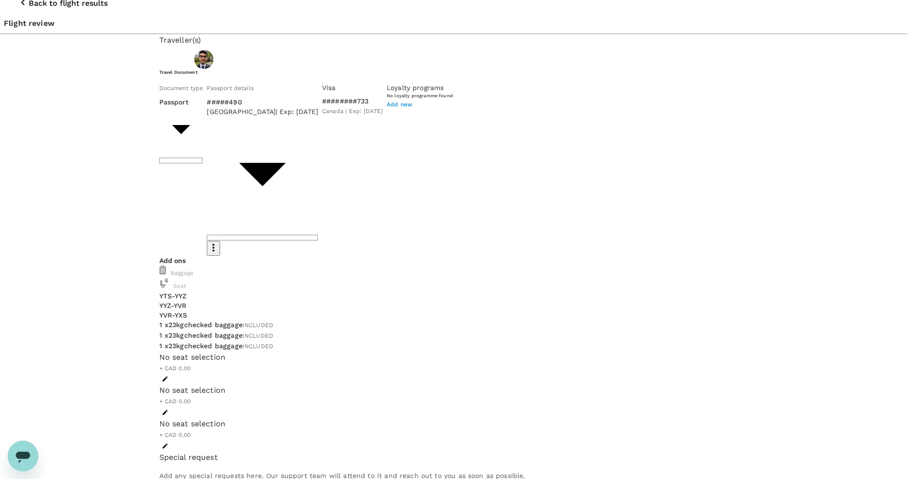
scroll to position [16, 0]
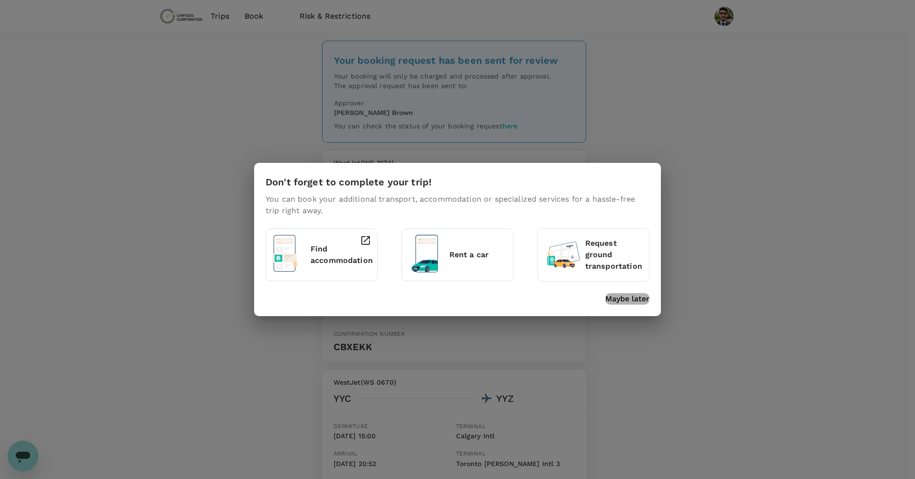
click at [641, 301] on p "Maybe later" at bounding box center [627, 298] width 44 height 11
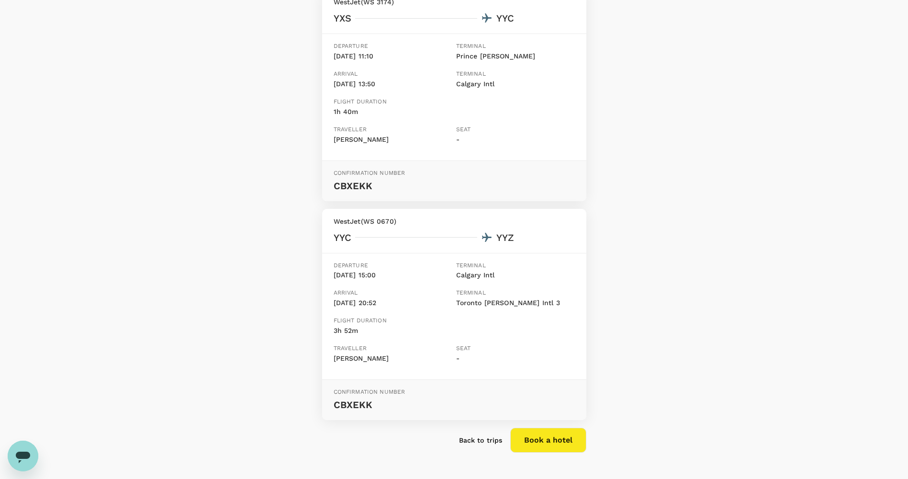
scroll to position [191, 0]
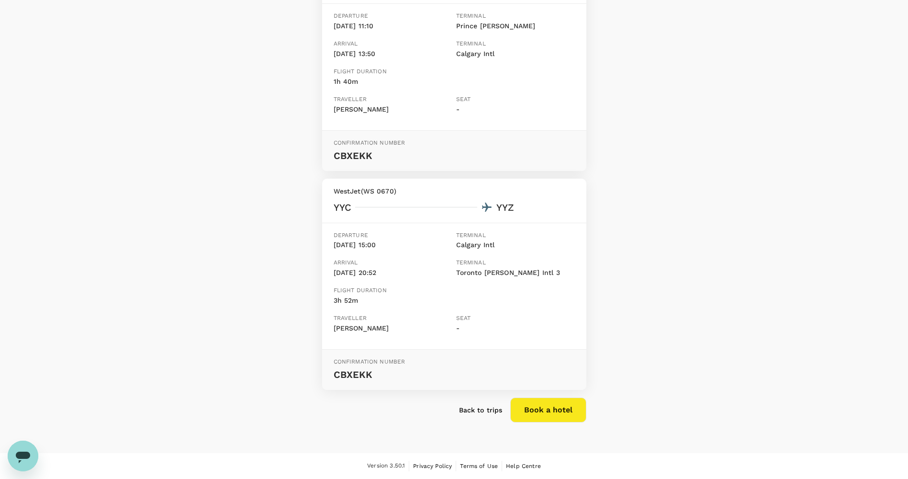
click at [478, 409] on p "Back to trips" at bounding box center [481, 410] width 44 height 10
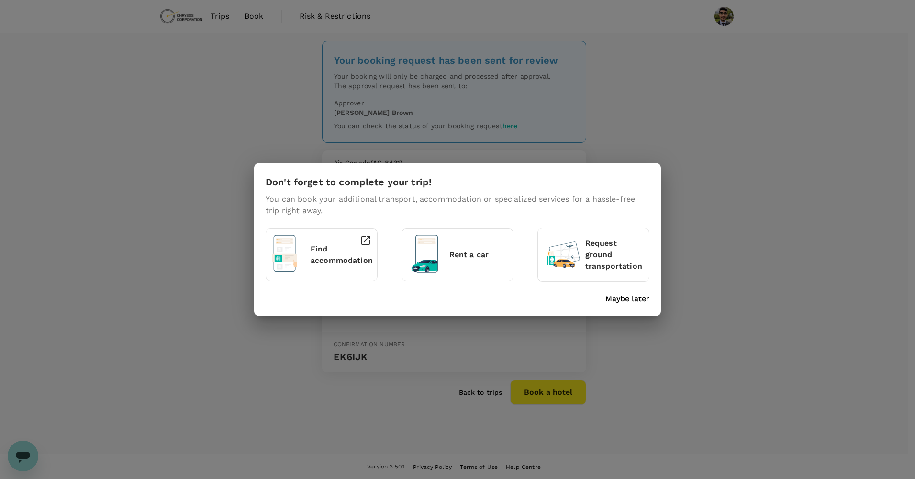
click at [620, 299] on p "Maybe later" at bounding box center [627, 298] width 44 height 11
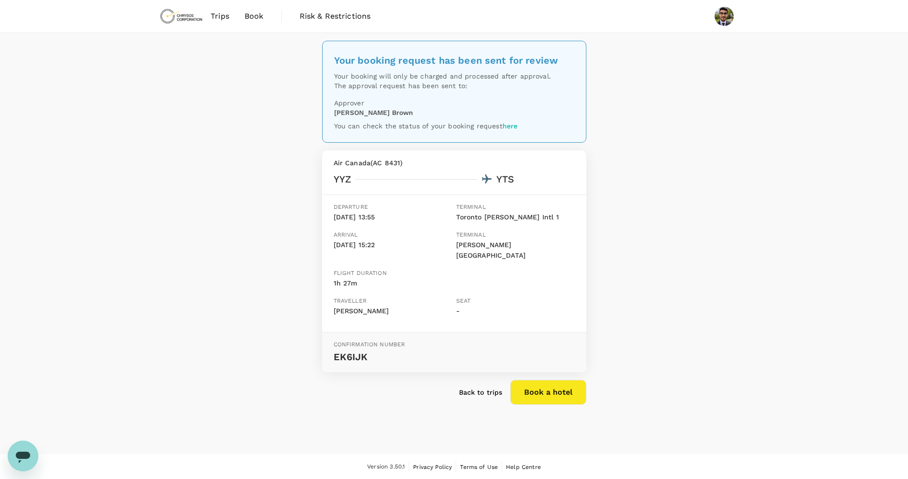
click at [555, 383] on button "Book a hotel" at bounding box center [548, 391] width 76 height 25
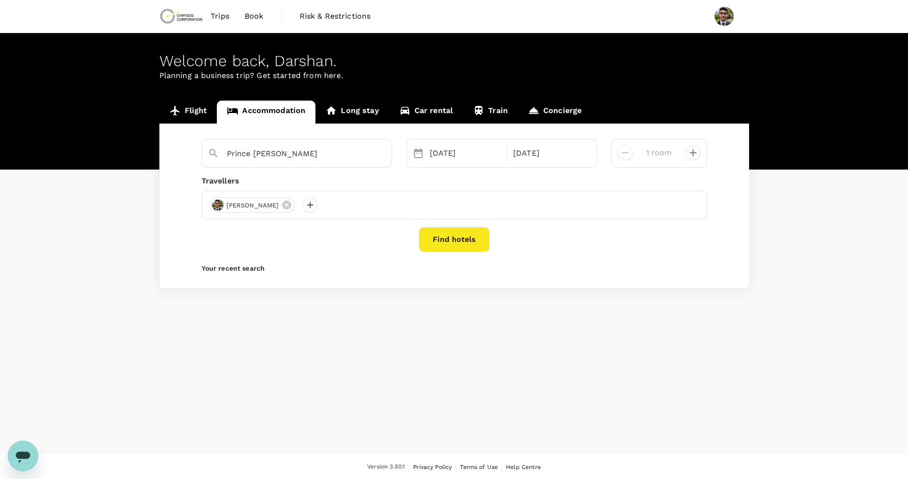
type input "Val-d'Or"
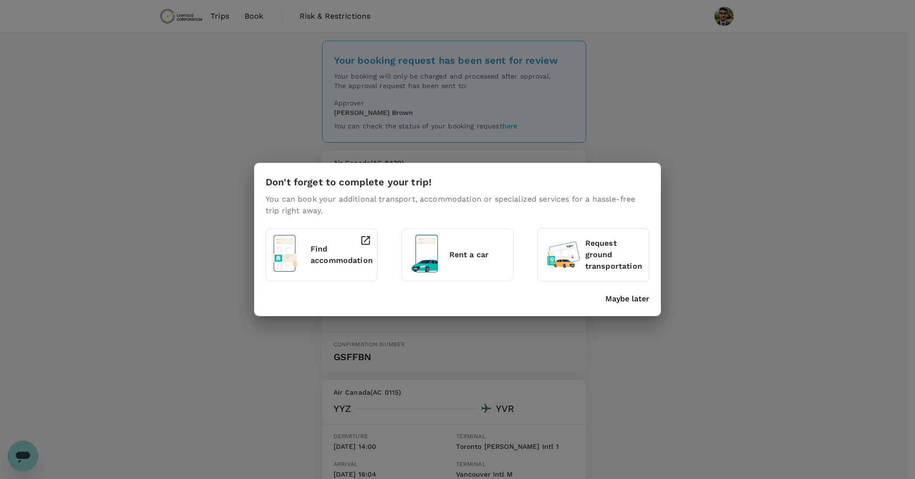
drag, startPoint x: 628, startPoint y: 307, endPoint x: 638, endPoint y: 299, distance: 12.3
click at [638, 299] on div "Don't forget to complete your trip! You can book your additional transport, acc…" at bounding box center [457, 239] width 407 height 153
click at [638, 299] on p "Maybe later" at bounding box center [627, 298] width 44 height 11
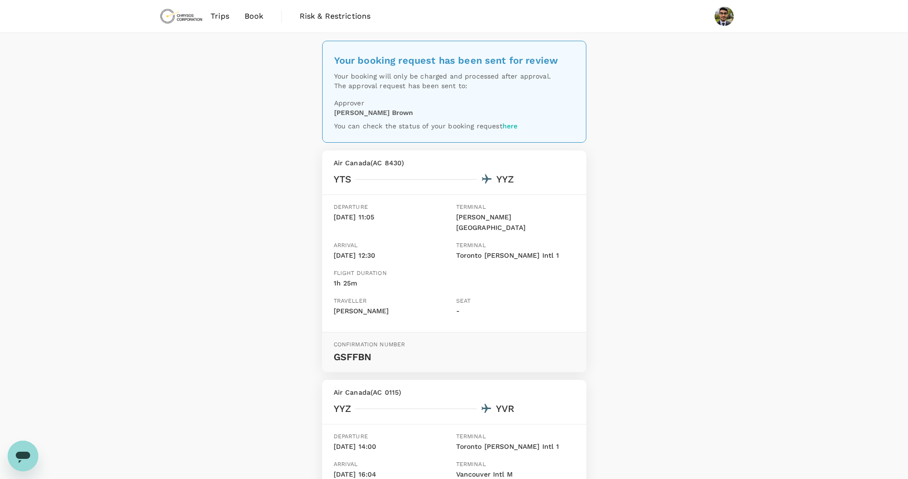
click at [509, 127] on link "here" at bounding box center [509, 126] width 15 height 8
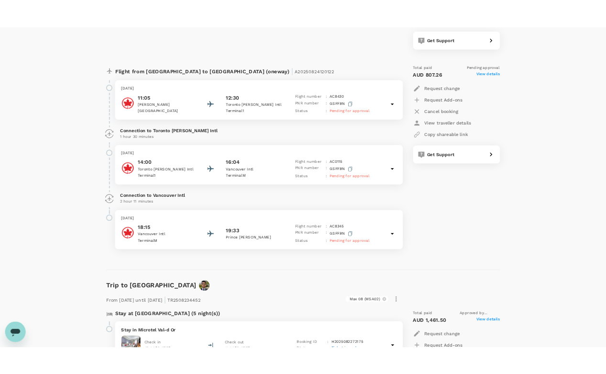
scroll to position [502, 0]
